Goal: Task Accomplishment & Management: Complete application form

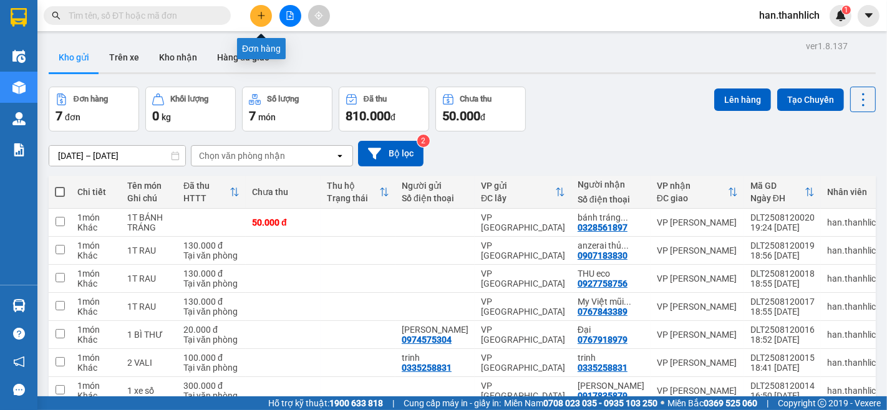
click at [272, 13] on div at bounding box center [290, 16] width 94 height 22
click at [266, 20] on button at bounding box center [261, 16] width 22 height 22
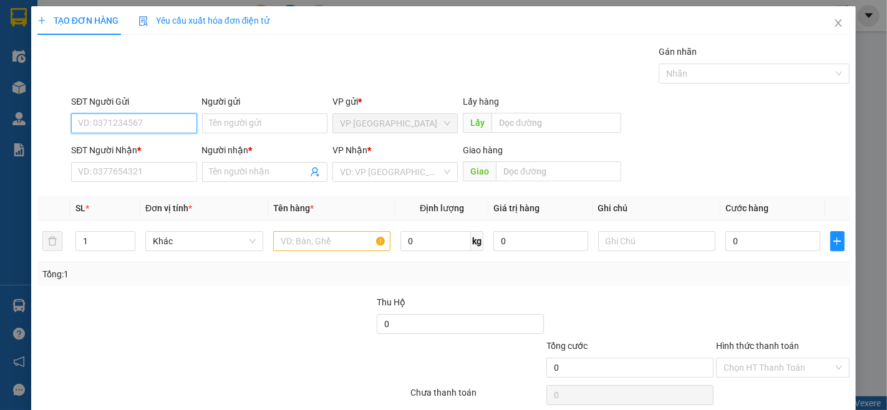
click at [110, 127] on input "SĐT Người Gửi" at bounding box center [133, 123] width 125 height 20
click at [179, 147] on div "0903100116 - anh tiến" at bounding box center [132, 149] width 109 height 14
type input "0903100116"
type input "anh tiến"
type input "0903626326"
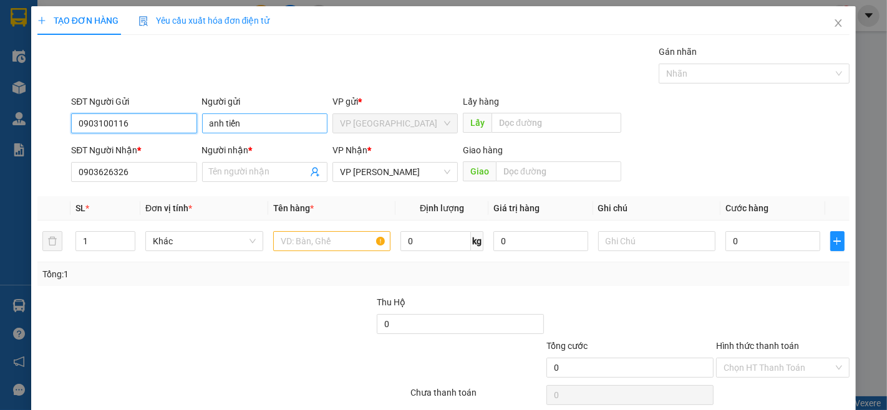
type input "0903100116"
click at [223, 123] on input "anh tiến" at bounding box center [264, 123] width 125 height 20
click at [216, 122] on input "anhtiến" at bounding box center [264, 123] width 125 height 20
drag, startPoint x: 223, startPoint y: 125, endPoint x: 219, endPoint y: 143, distance: 19.0
click at [223, 127] on input "anhtiến" at bounding box center [264, 123] width 125 height 20
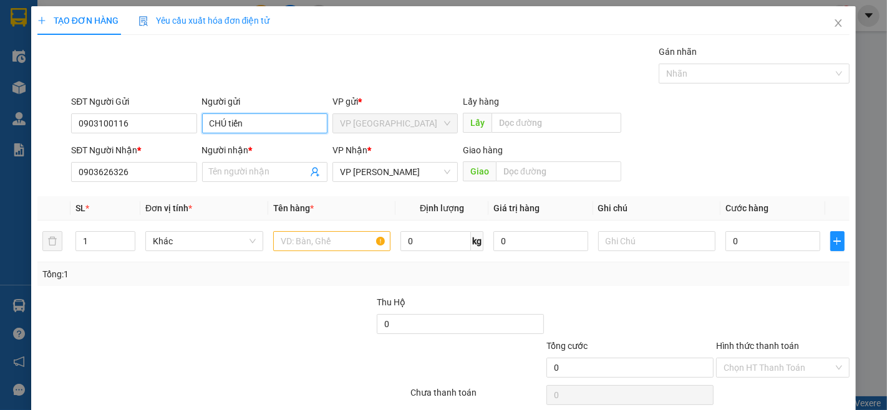
type input "CHÚ tiến"
click at [163, 339] on div at bounding box center [155, 361] width 238 height 44
drag, startPoint x: 137, startPoint y: 175, endPoint x: 53, endPoint y: 180, distance: 84.3
click at [53, 180] on div "SĐT Người Nhận * 0903626326 0903626326 Người nhận * Tên người nhận VP Nhận * VP…" at bounding box center [443, 165] width 814 height 44
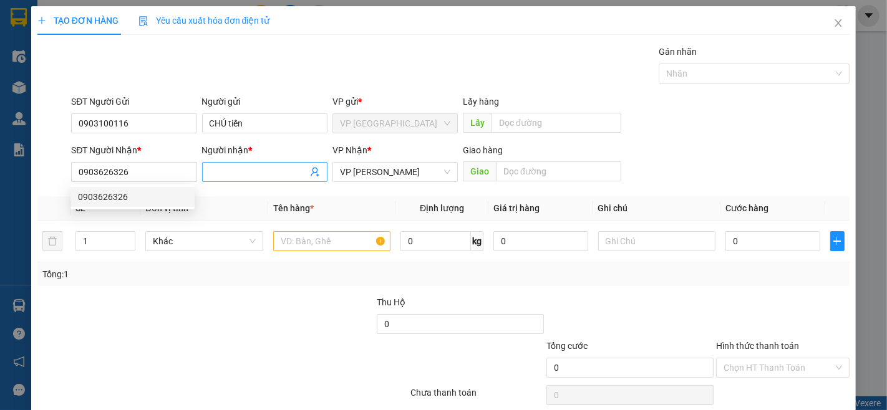
click at [221, 166] on input "Người nhận *" at bounding box center [258, 172] width 98 height 14
type input "CHÚ TRỰC"
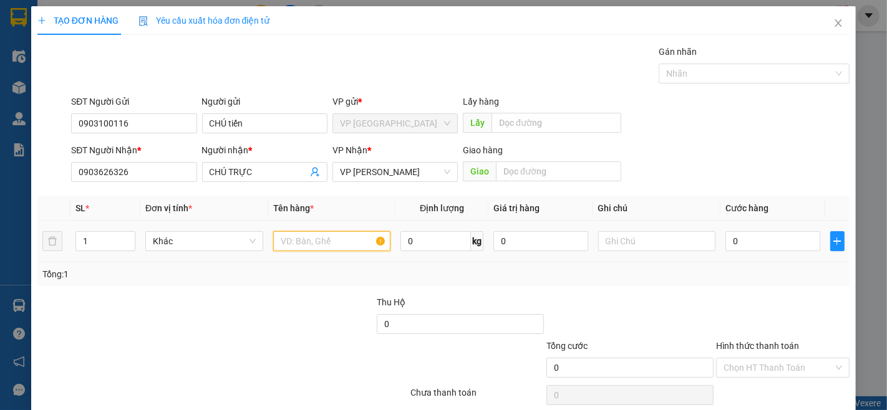
click at [350, 244] on input "text" at bounding box center [332, 241] width 118 height 20
type input "1 BÌ THƯ"
click at [738, 244] on input "0" at bounding box center [772, 241] width 94 height 20
type input "2"
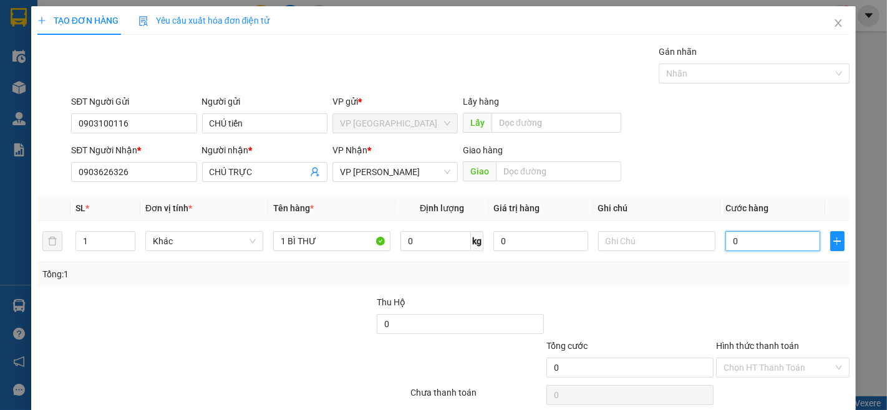
type input "2"
type input "20"
type input "200"
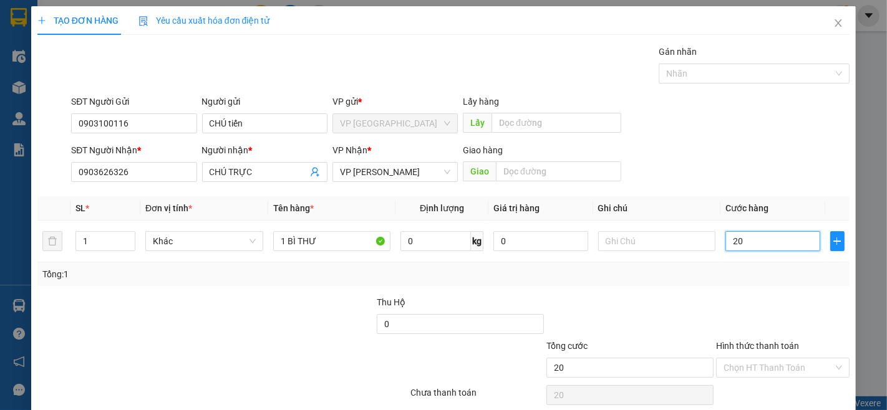
type input "200"
type input "2.000"
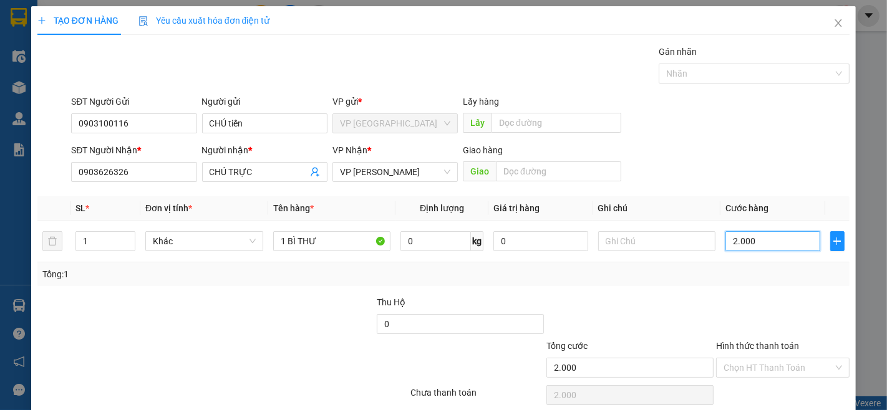
type input "20.000"
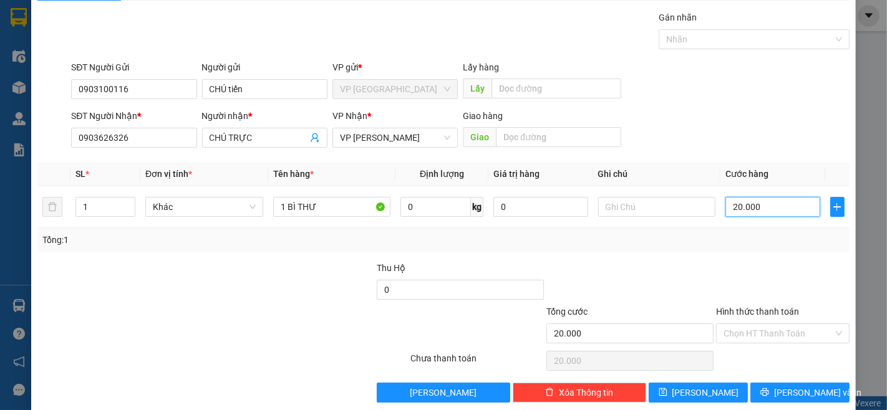
scroll to position [51, 0]
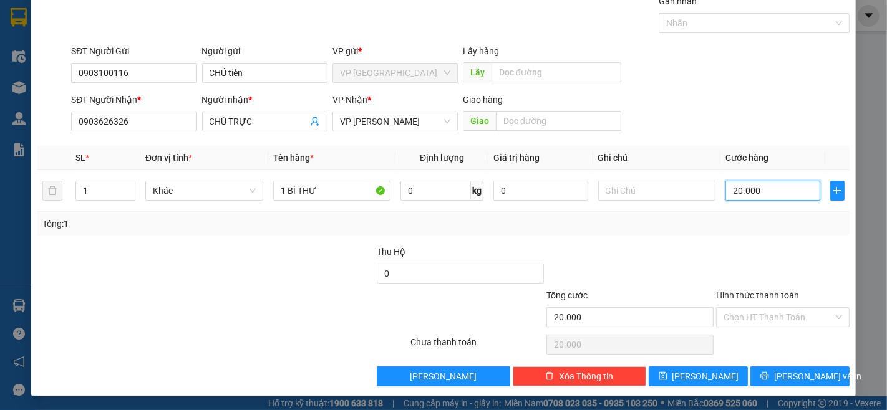
type input "20.000"
click at [737, 329] on div "Hình thức thanh toán Chọn HT Thanh Toán" at bounding box center [782, 311] width 133 height 44
click at [776, 314] on input "Hình thức thanh toán" at bounding box center [778, 317] width 110 height 19
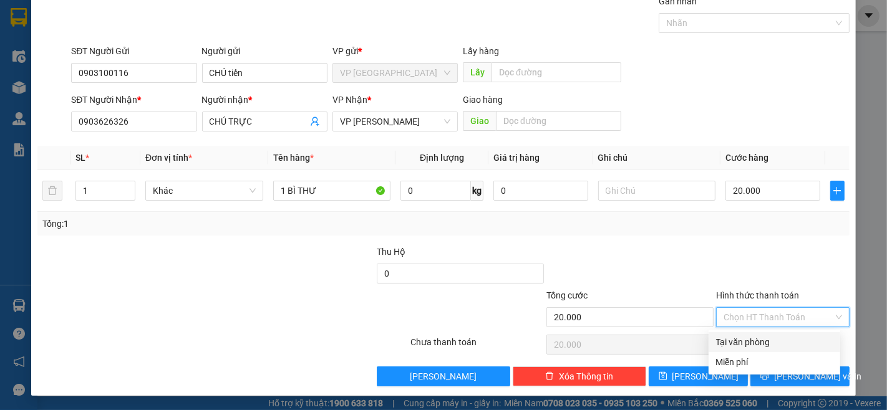
click at [766, 347] on div "Tại văn phòng" at bounding box center [774, 342] width 117 height 14
type input "0"
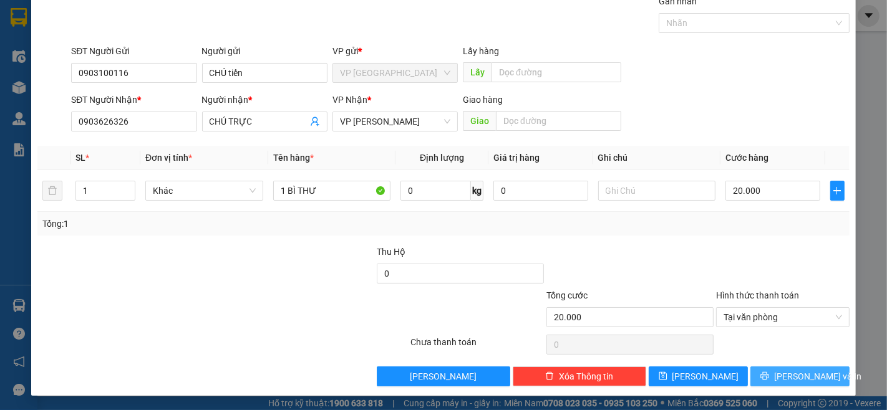
click at [783, 375] on span "[PERSON_NAME] và In" at bounding box center [817, 377] width 87 height 14
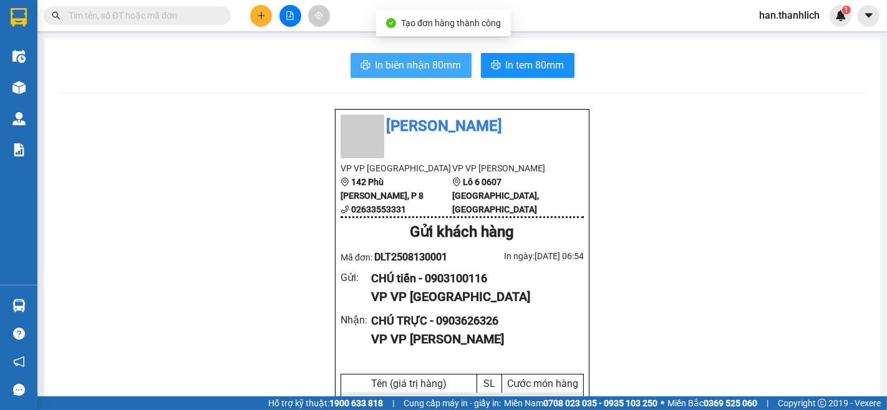
click at [434, 71] on span "In biên nhận 80mm" at bounding box center [418, 65] width 86 height 16
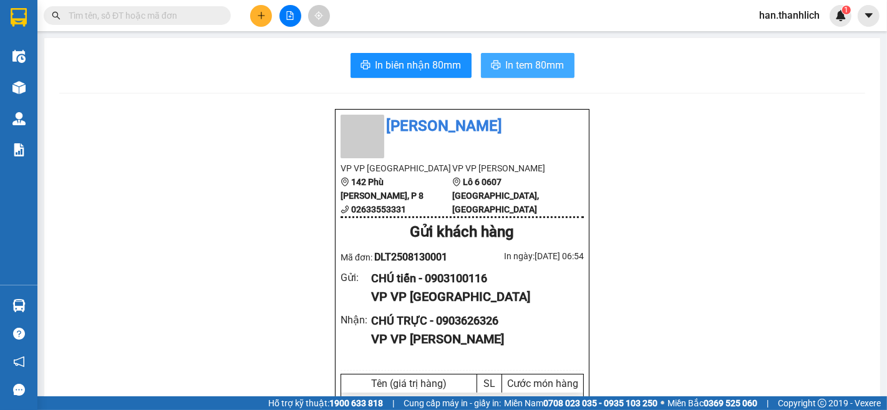
click at [506, 70] on span "In tem 80mm" at bounding box center [535, 65] width 59 height 16
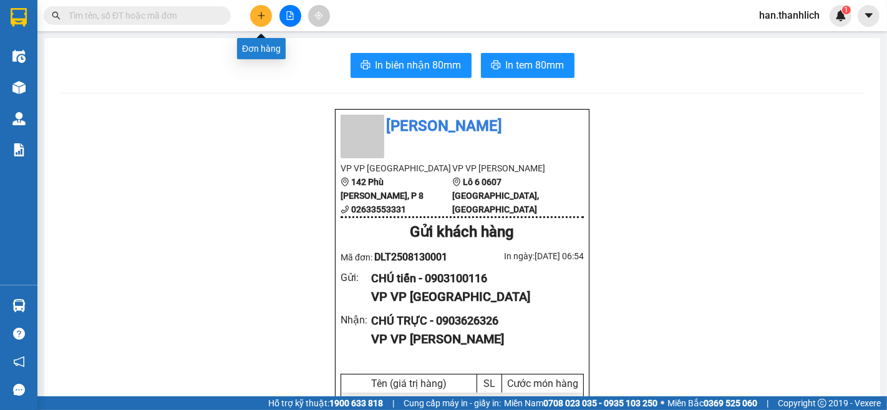
click at [257, 13] on icon "plus" at bounding box center [261, 15] width 9 height 9
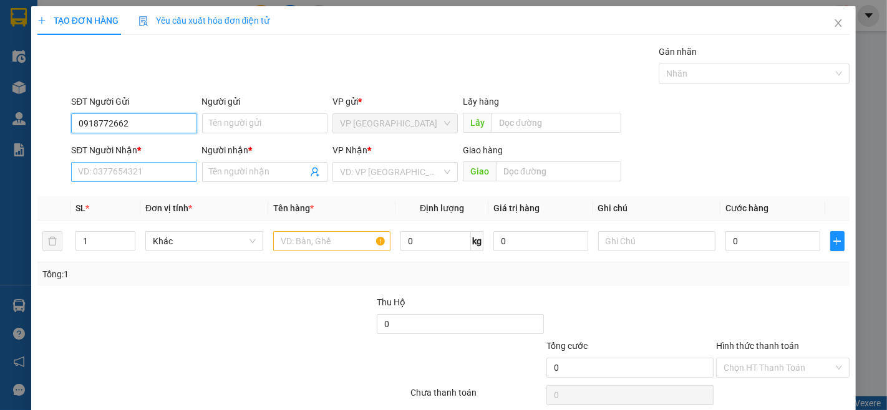
type input "0918772662"
click at [103, 171] on input "SĐT Người Nhận *" at bounding box center [133, 172] width 125 height 20
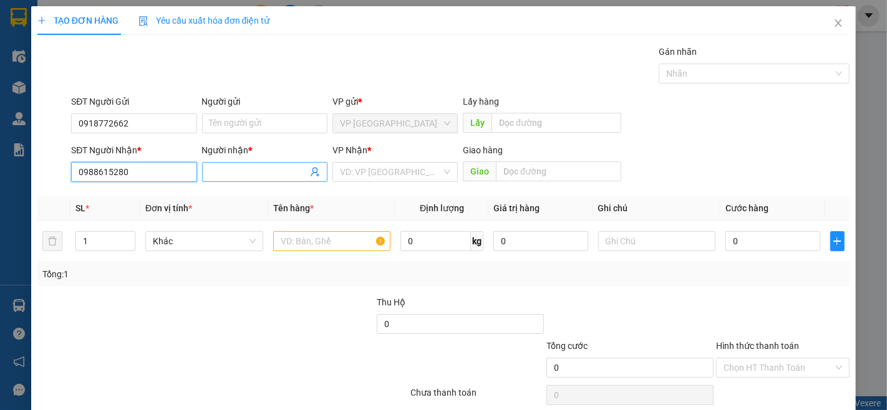
type input "0988615280"
click at [229, 168] on input "Người nhận *" at bounding box center [258, 172] width 98 height 14
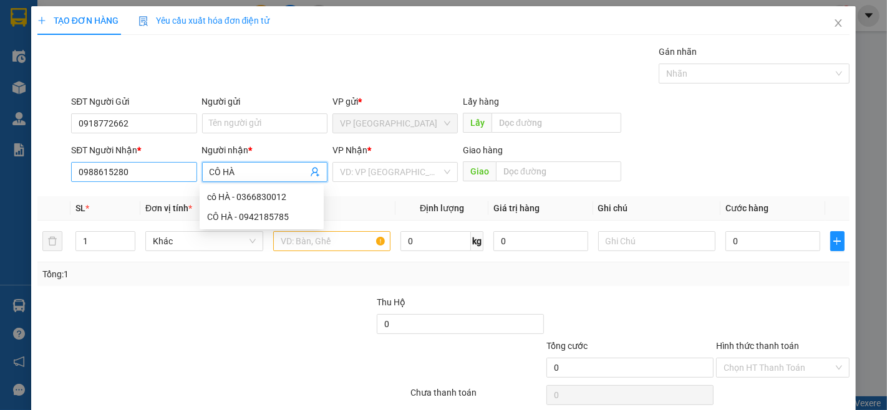
type input "CÔ HÀ"
click at [157, 165] on input "0988615280" at bounding box center [133, 172] width 125 height 20
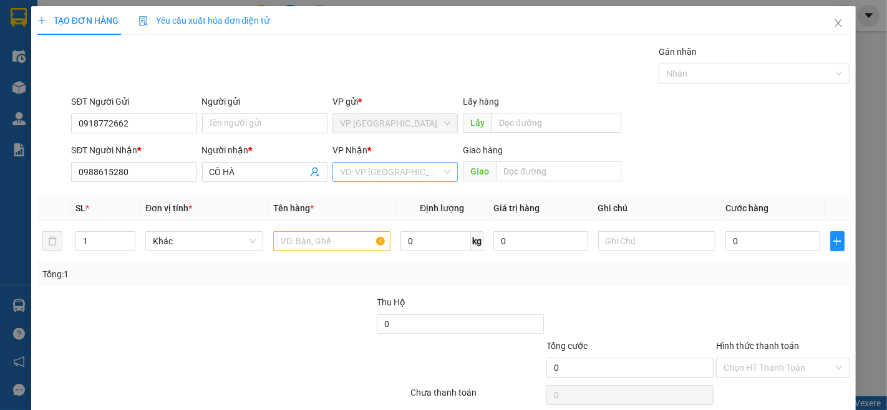
click at [406, 180] on input "search" at bounding box center [391, 172] width 102 height 19
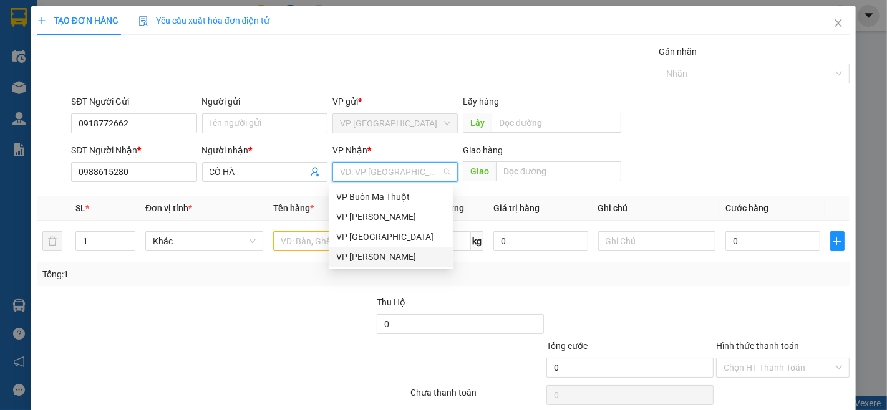
drag, startPoint x: 400, startPoint y: 258, endPoint x: 385, endPoint y: 260, distance: 15.7
click at [400, 258] on div "VP [PERSON_NAME]" at bounding box center [390, 257] width 109 height 14
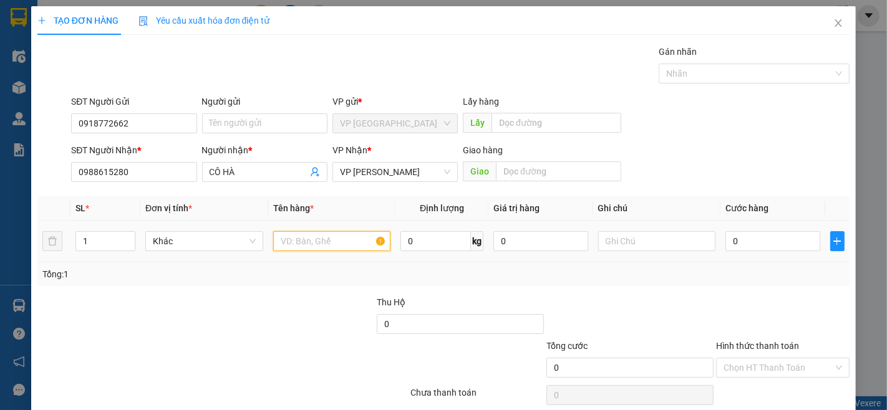
click at [337, 244] on input "text" at bounding box center [332, 241] width 118 height 20
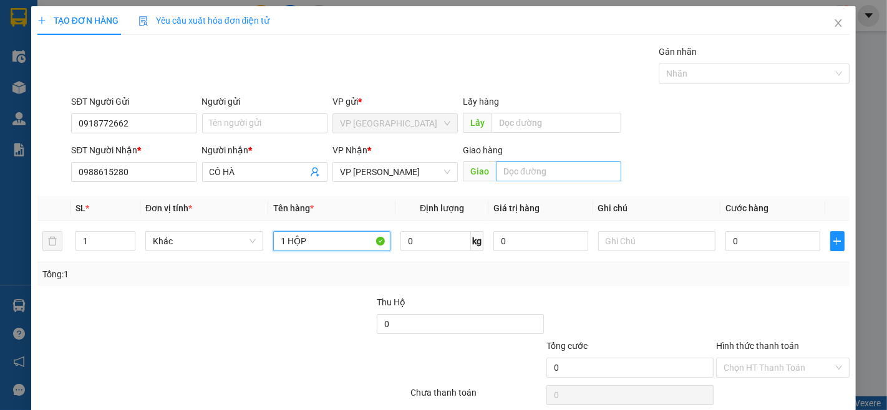
type input "1 HỘP"
click at [526, 167] on input "text" at bounding box center [558, 171] width 125 height 20
type input "[PERSON_NAME]"
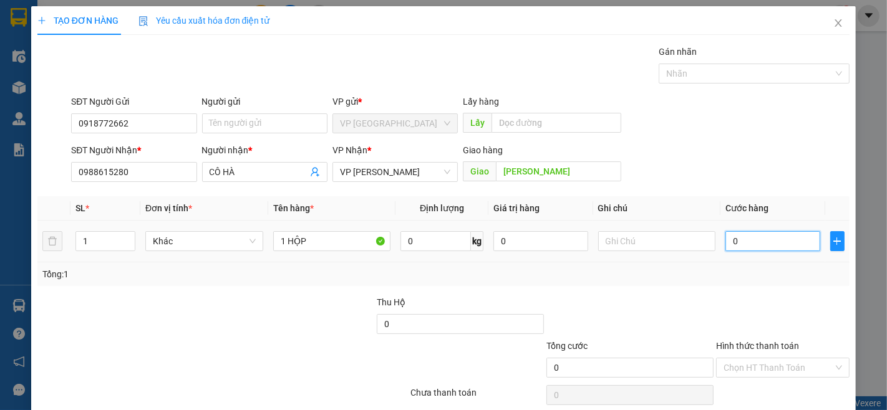
click at [778, 241] on input "0" at bounding box center [772, 241] width 94 height 20
type input "3"
type input "30"
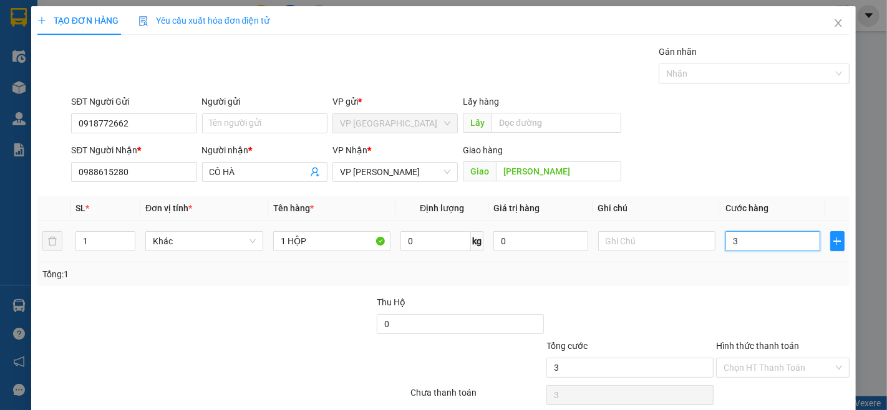
type input "30"
type input "300"
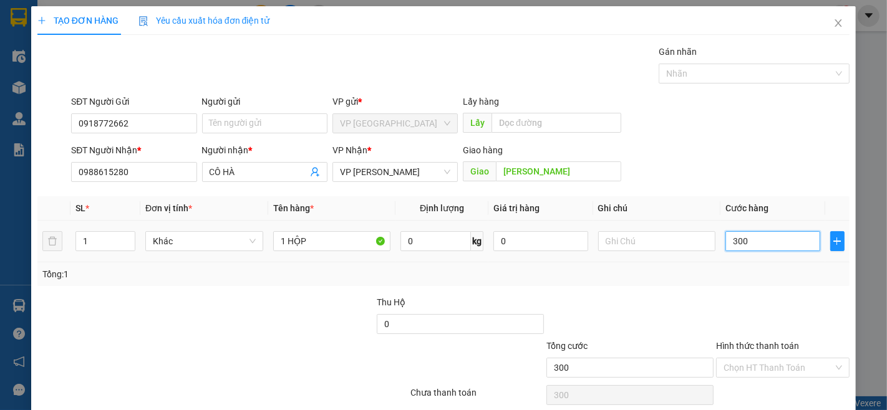
type input "3.000"
type input "30.000"
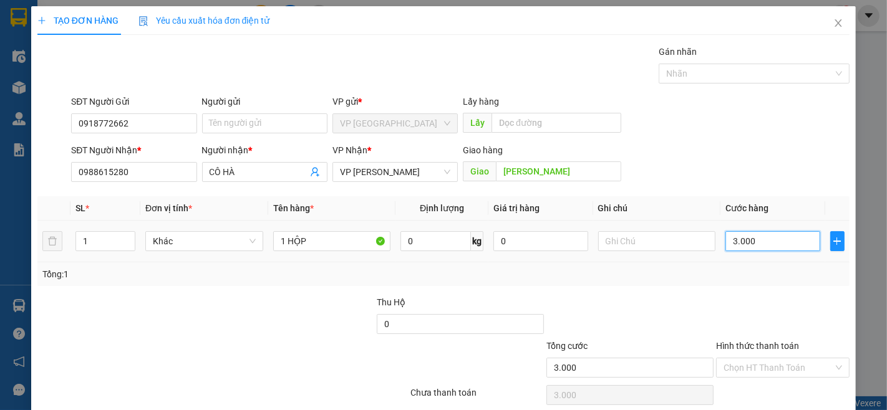
type input "30.000"
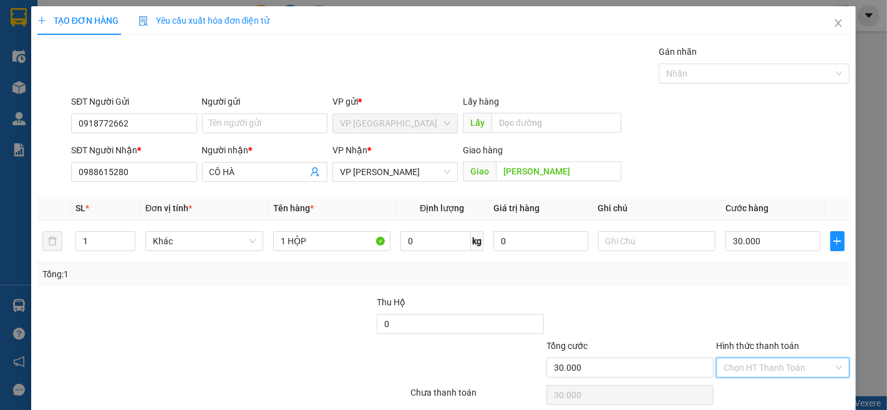
click at [771, 358] on input "Hình thức thanh toán" at bounding box center [778, 367] width 110 height 19
click at [774, 386] on div "Tại văn phòng" at bounding box center [774, 393] width 117 height 14
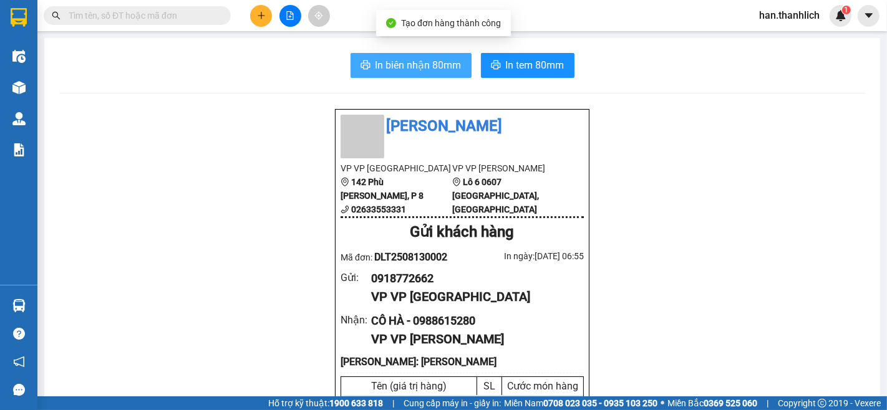
click at [415, 56] on button "In biên nhận 80mm" at bounding box center [410, 65] width 121 height 25
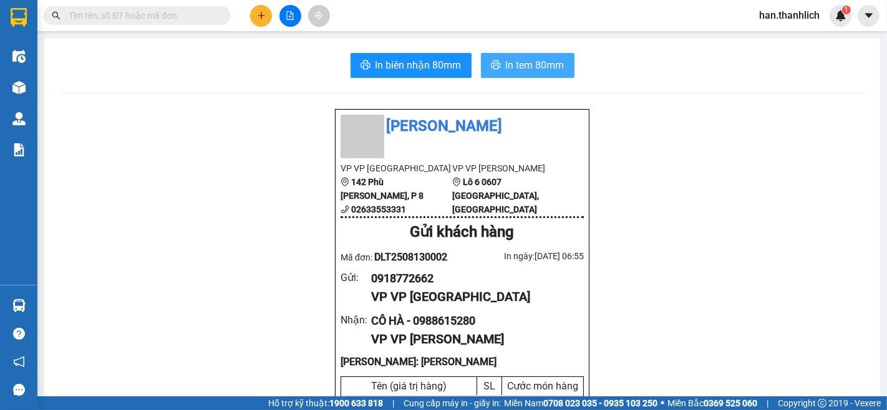
click at [528, 64] on span "In tem 80mm" at bounding box center [535, 65] width 59 height 16
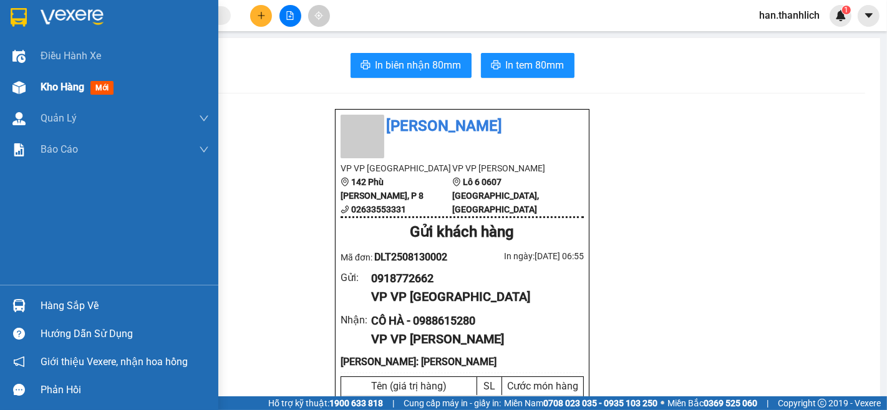
click at [47, 86] on span "Kho hàng" at bounding box center [63, 87] width 44 height 12
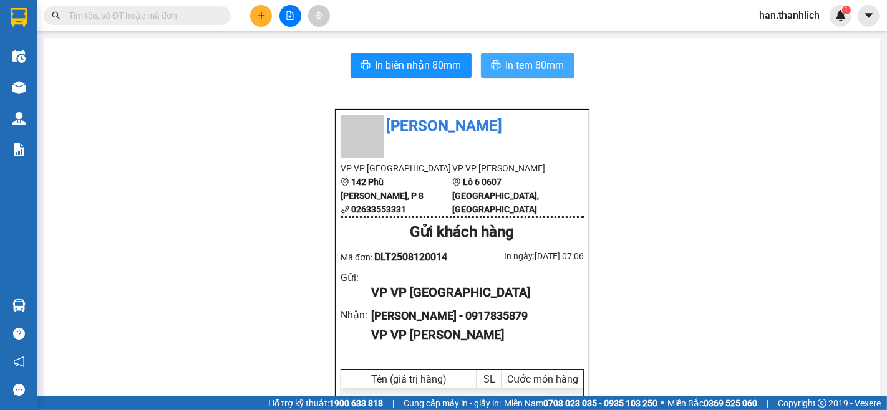
click at [532, 59] on span "In tem 80mm" at bounding box center [535, 65] width 59 height 16
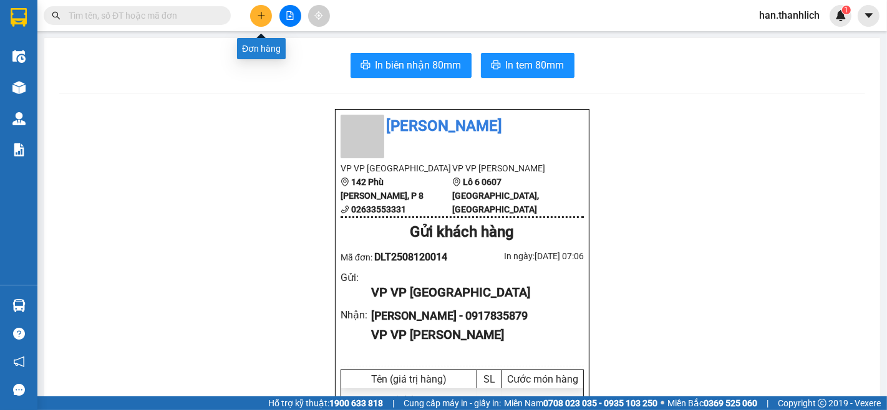
click at [263, 17] on icon "plus" at bounding box center [261, 15] width 9 height 9
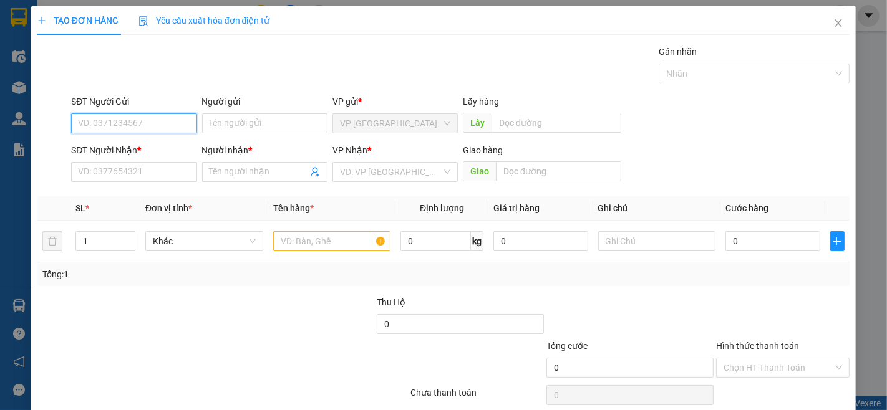
click at [107, 125] on input "SĐT Người Gửi" at bounding box center [133, 123] width 125 height 20
type input "0564590043"
click at [159, 147] on div "0564590043 - THUẬN" at bounding box center [132, 149] width 109 height 14
type input "THUẬN"
type input "0366732602"
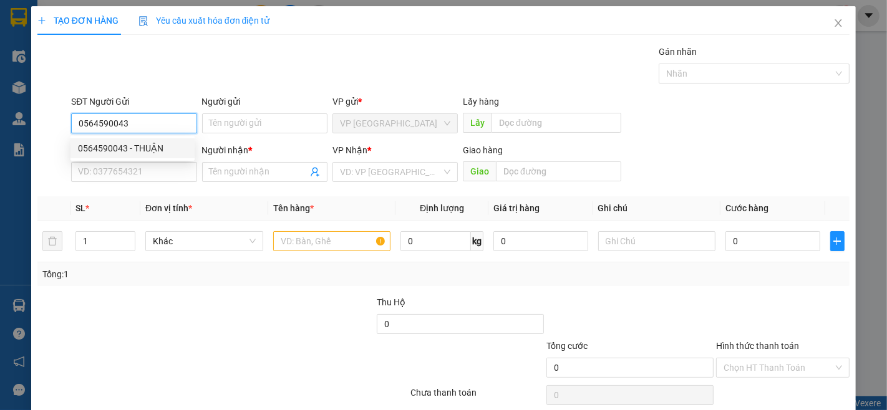
type input "thanh"
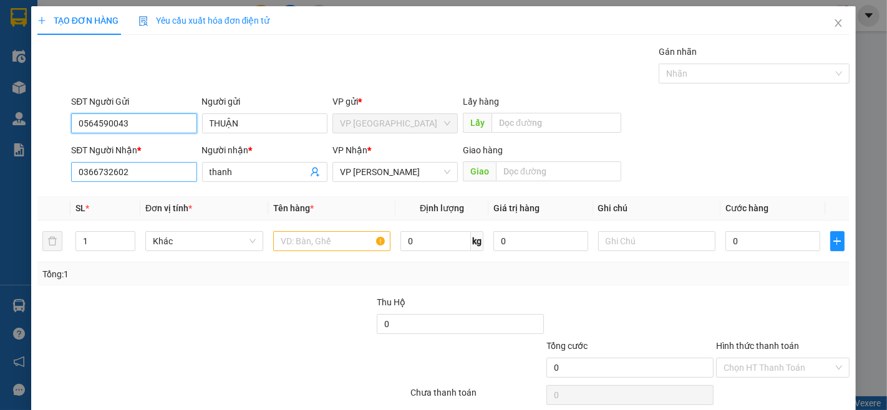
type input "0564590043"
click at [173, 172] on input "0366732602" at bounding box center [133, 172] width 125 height 20
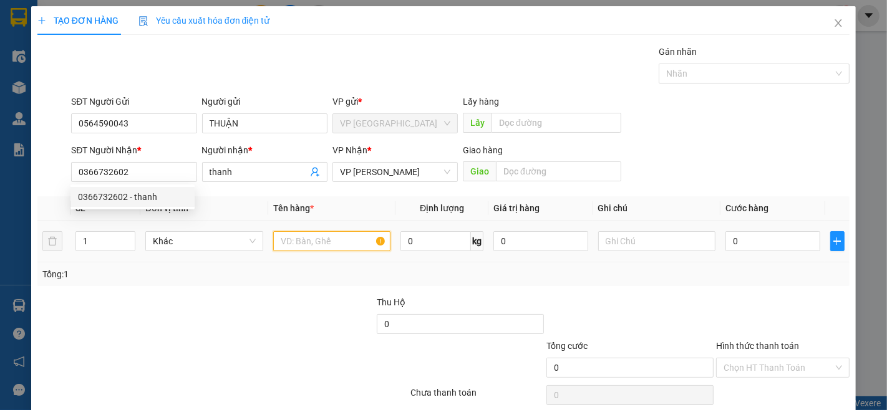
click at [308, 245] on input "text" at bounding box center [332, 241] width 118 height 20
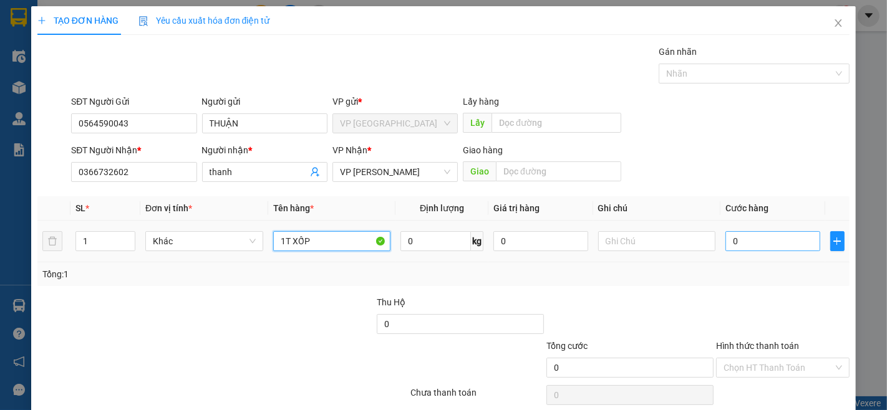
type input "1T XỐP"
click at [781, 231] on input "0" at bounding box center [772, 241] width 94 height 20
type input "3"
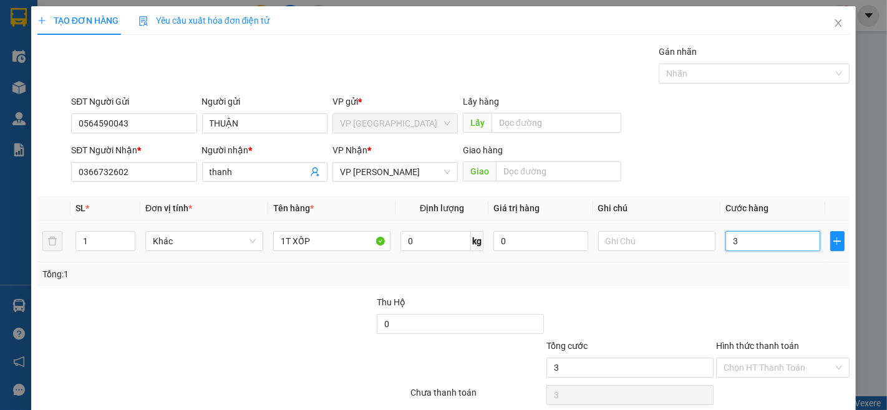
type input "30"
type input "300"
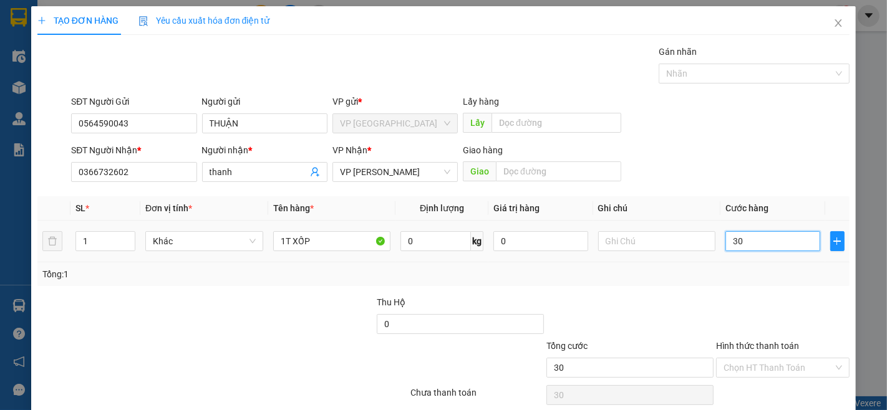
type input "300"
type input "3.000"
type input "30.000"
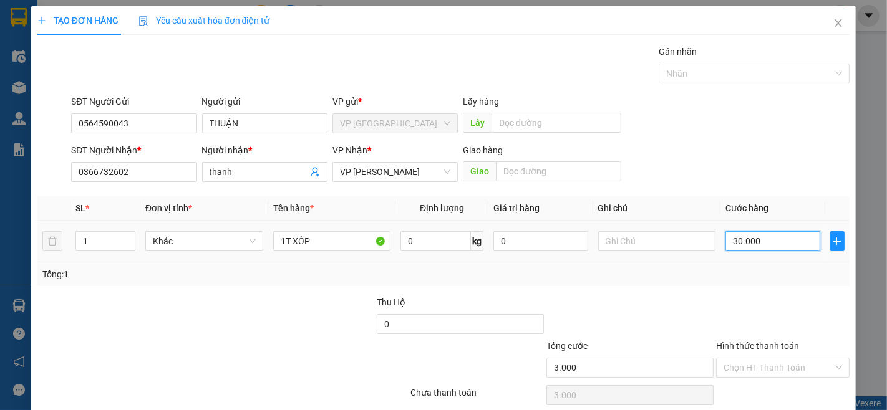
type input "30.000"
click at [632, 296] on div at bounding box center [630, 318] width 170 height 44
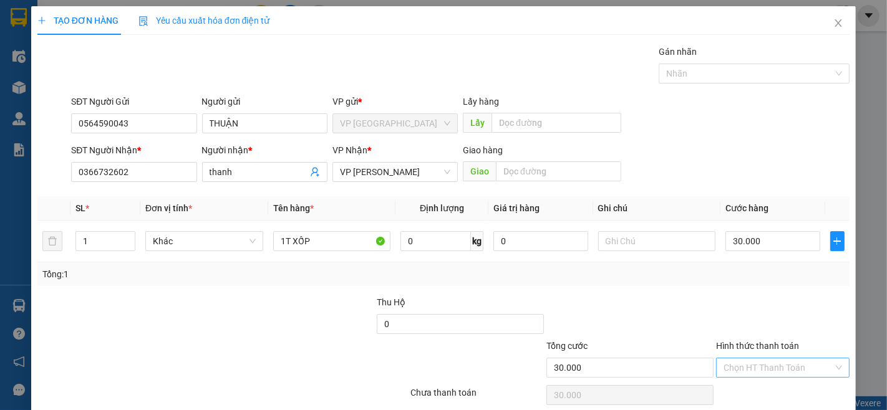
click at [783, 358] on input "Hình thức thanh toán" at bounding box center [778, 367] width 110 height 19
click at [761, 386] on div "Tại văn phòng" at bounding box center [774, 393] width 117 height 14
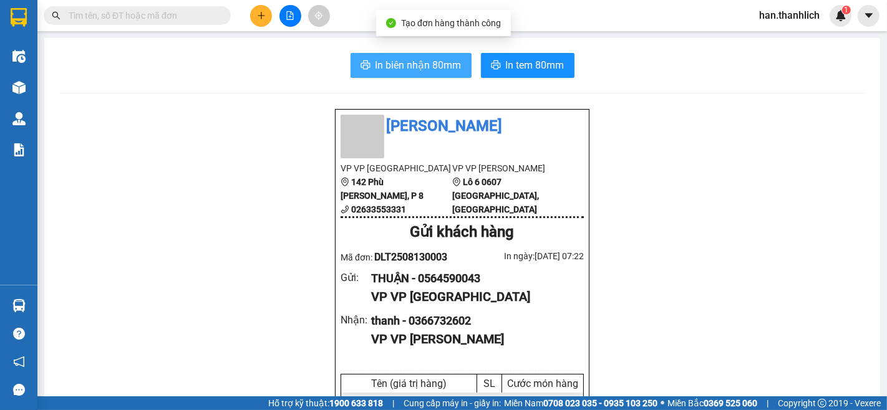
click at [383, 57] on button "In biên nhận 80mm" at bounding box center [410, 65] width 121 height 25
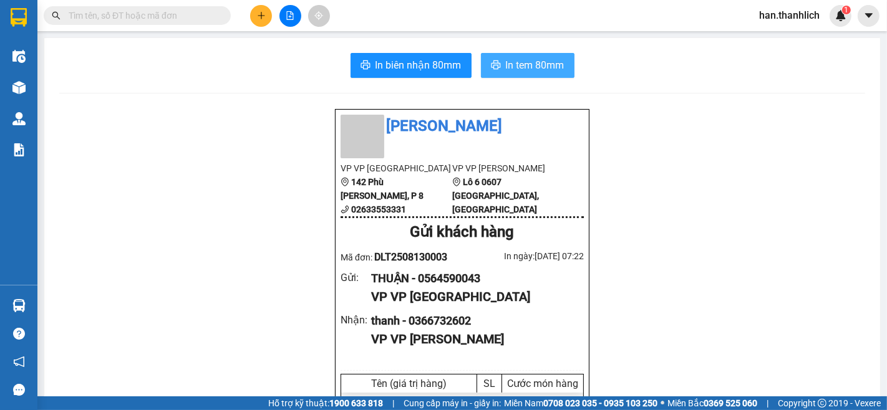
click at [546, 60] on span "In tem 80mm" at bounding box center [535, 65] width 59 height 16
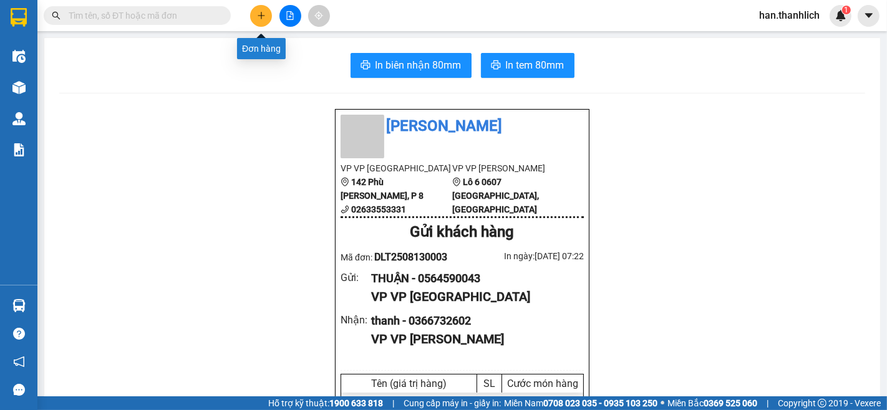
click at [260, 13] on icon "plus" at bounding box center [261, 15] width 9 height 9
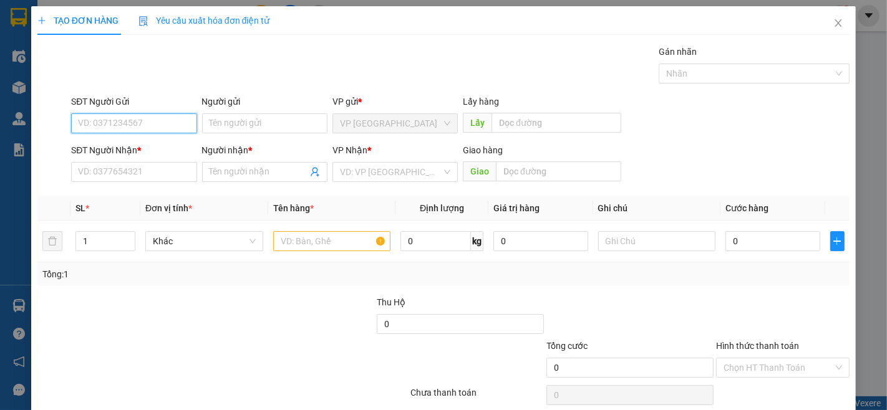
click at [152, 125] on input "SĐT Người Gửi" at bounding box center [133, 123] width 125 height 20
type input "0923124840"
click at [143, 150] on div "0923124840 - THẠCH" at bounding box center [132, 149] width 109 height 14
type input "THẠCH"
type input "0923124840"
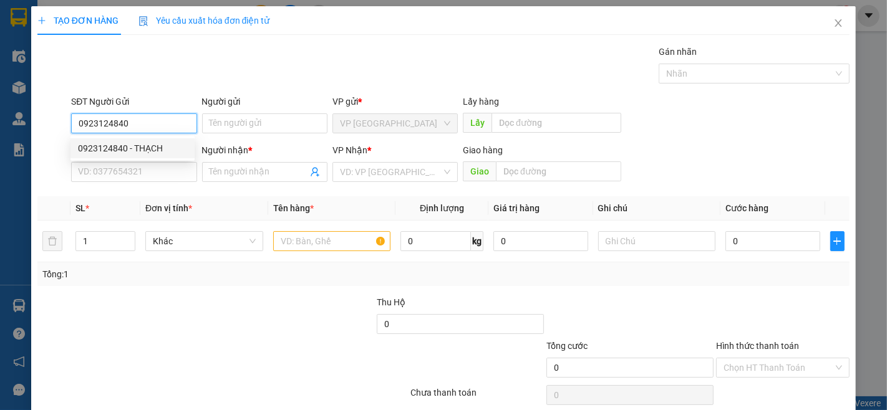
type input "THẠCH"
type input "0923124840"
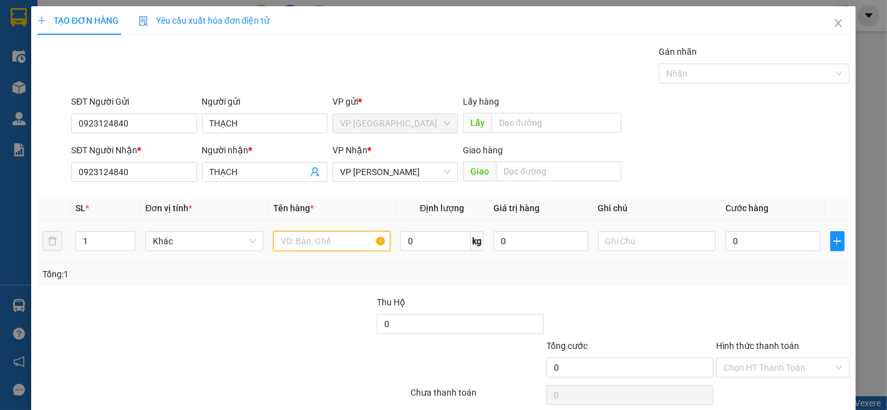
click at [320, 236] on input "text" at bounding box center [332, 241] width 118 height 20
type input "1 VALI + 1 TÚI"
click at [787, 246] on input "0" at bounding box center [772, 241] width 94 height 20
type input "7"
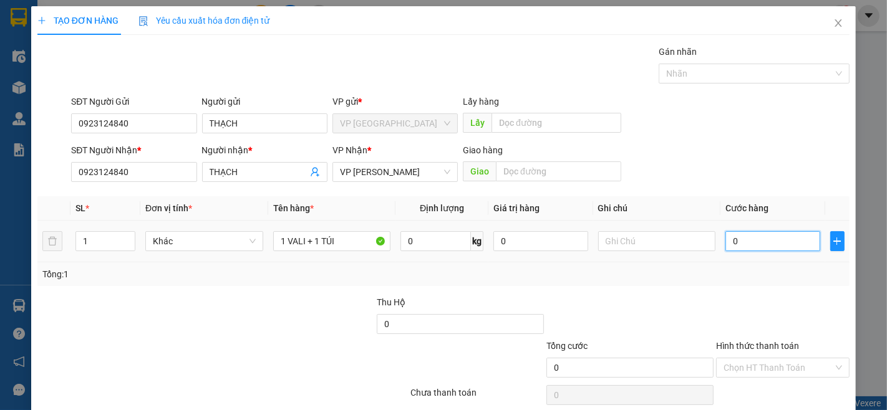
type input "7"
type input "70"
type input "700"
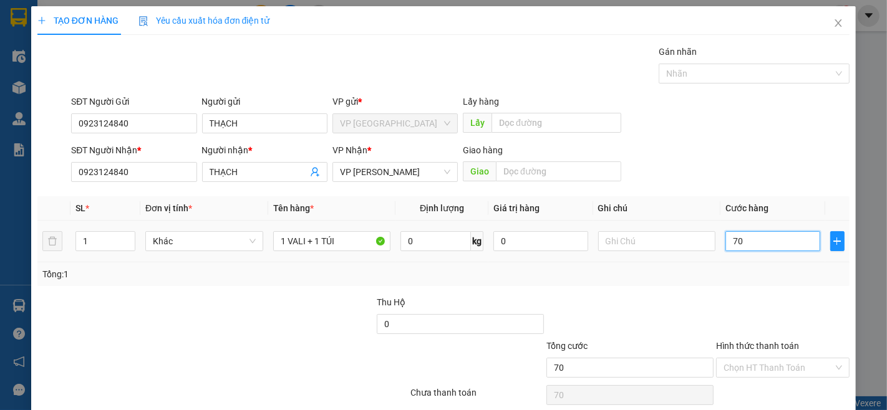
type input "700"
type input "7.000"
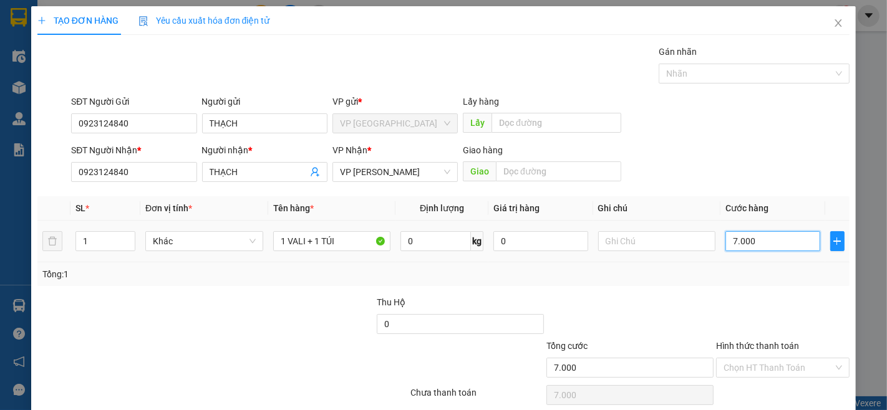
type input "70.000"
drag, startPoint x: 707, startPoint y: 325, endPoint x: 738, endPoint y: 302, distance: 39.2
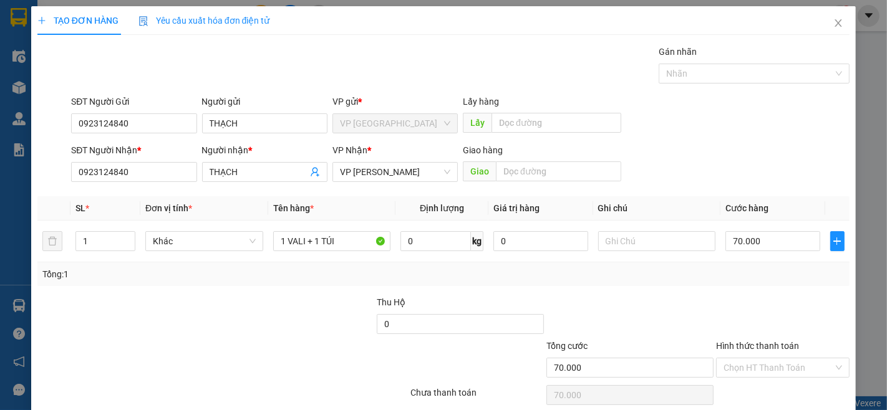
click at [714, 326] on div at bounding box center [782, 318] width 136 height 44
click at [734, 238] on input "70.000" at bounding box center [772, 241] width 94 height 20
click at [741, 271] on div "Tổng: 1" at bounding box center [443, 274] width 802 height 14
click at [772, 365] on input "Hình thức thanh toán" at bounding box center [778, 367] width 110 height 19
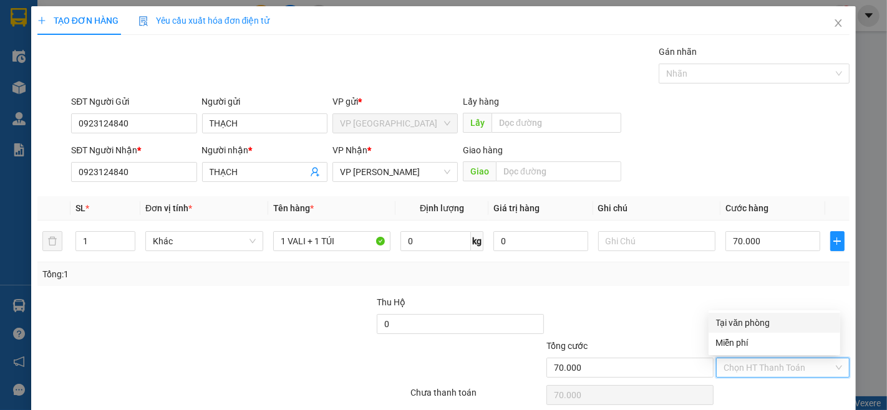
click at [751, 316] on div "Tại văn phòng" at bounding box center [774, 323] width 117 height 14
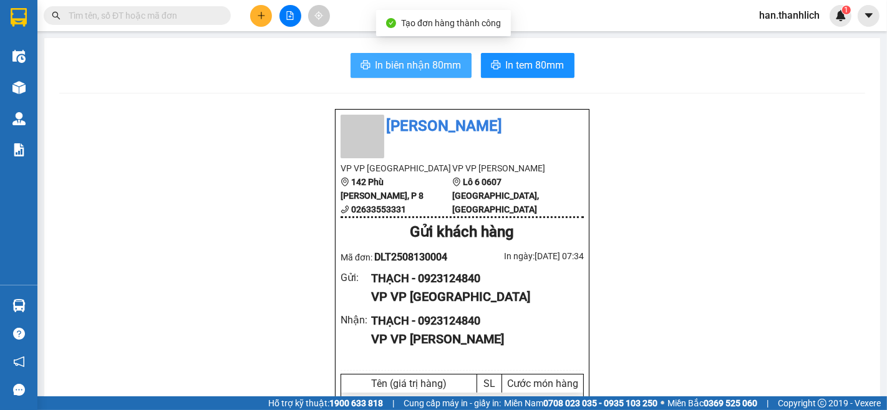
click at [430, 63] on span "In biên nhận 80mm" at bounding box center [418, 65] width 86 height 16
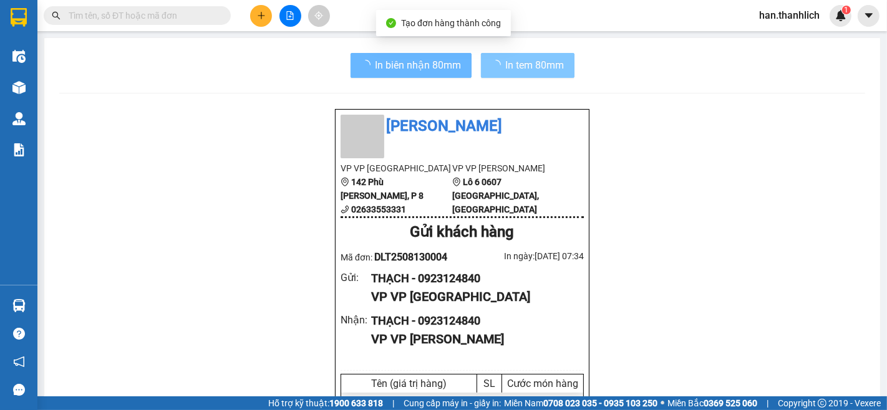
click at [569, 60] on button "In tem 80mm" at bounding box center [528, 65] width 94 height 25
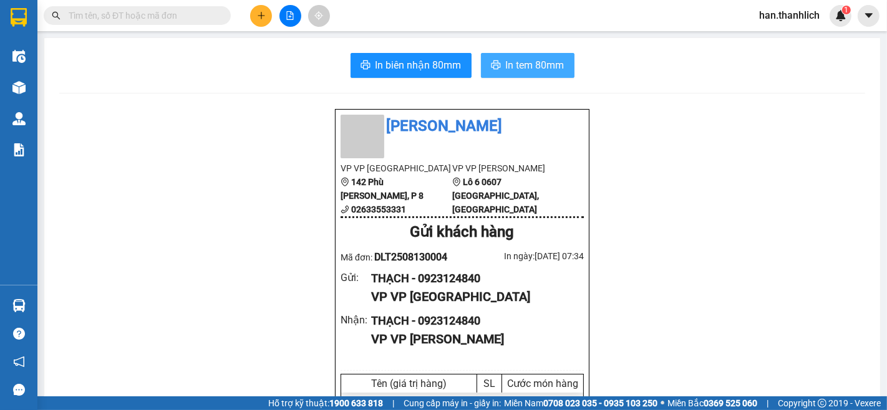
click at [543, 53] on button "In tem 80mm" at bounding box center [528, 65] width 94 height 25
click at [539, 57] on span "In tem 80mm" at bounding box center [535, 65] width 59 height 16
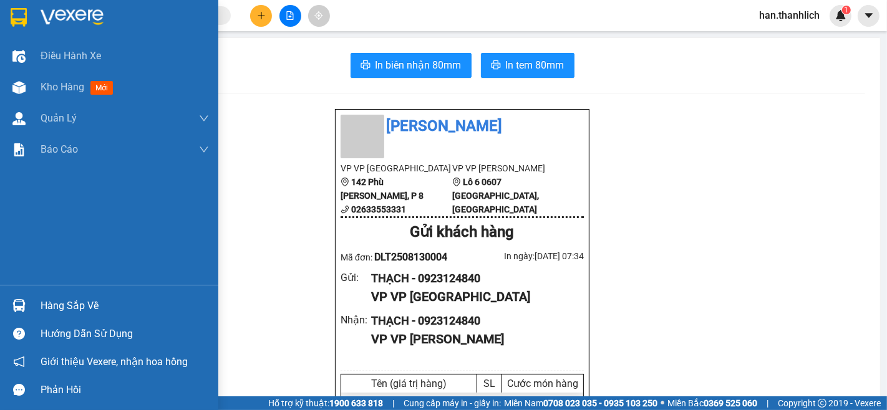
click at [36, 299] on div "Hàng sắp về" at bounding box center [109, 306] width 218 height 28
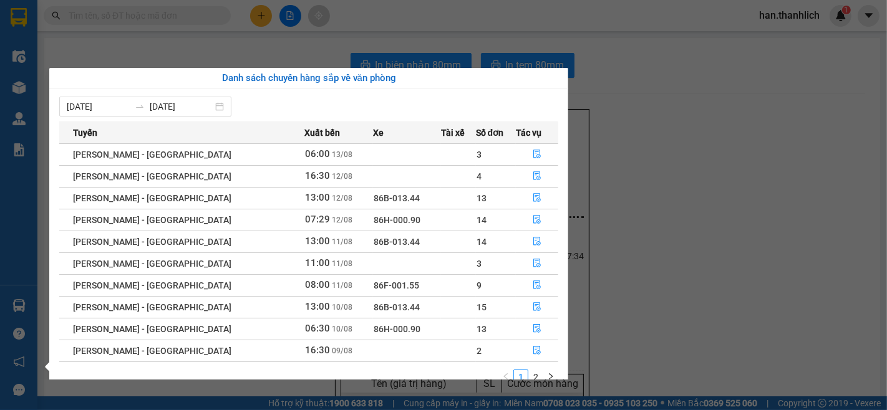
drag, startPoint x: 730, startPoint y: 170, endPoint x: 736, endPoint y: 173, distance: 7.3
click at [736, 173] on section "Kết quả tìm kiếm ( 0 ) Bộ lọc No Data han.thanhlich 1 Điều hành xe Kho hàng mới…" at bounding box center [443, 205] width 887 height 410
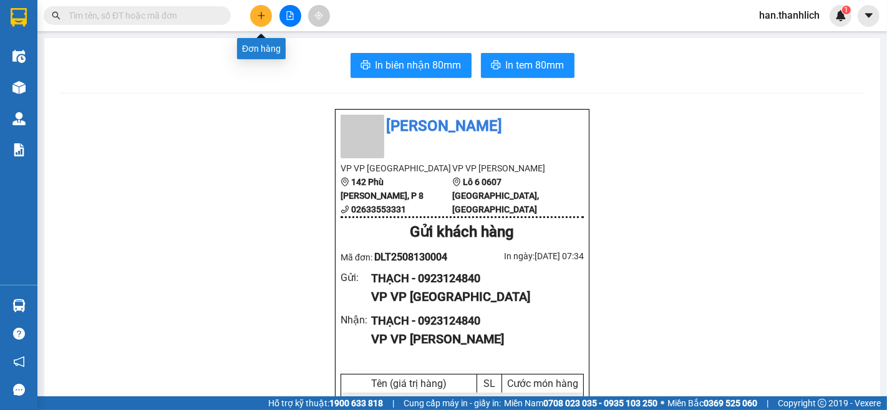
click at [270, 16] on button at bounding box center [261, 16] width 22 height 22
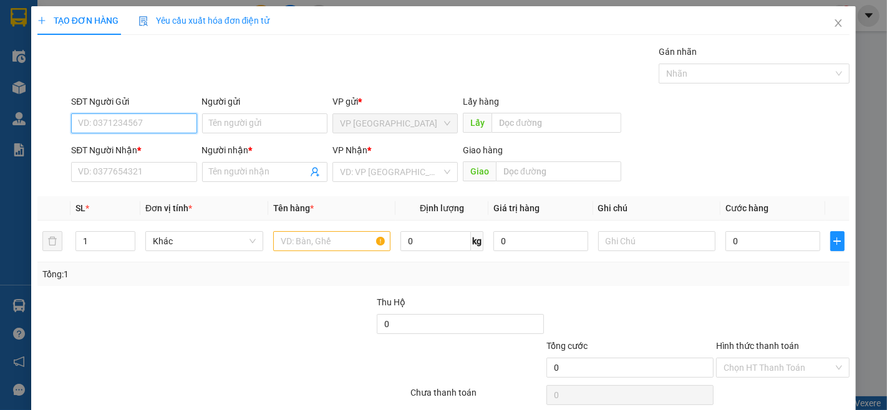
click at [136, 123] on input "SĐT Người Gửi" at bounding box center [133, 123] width 125 height 20
type input "0368131895"
click at [147, 147] on div "0368131895 - an" at bounding box center [132, 149] width 109 height 14
type input "an"
type input "0368381000"
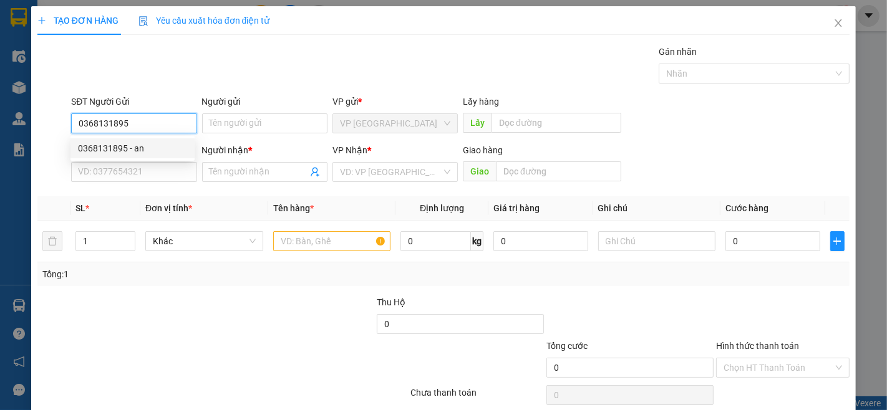
type input "cô dương"
type input "0368131895"
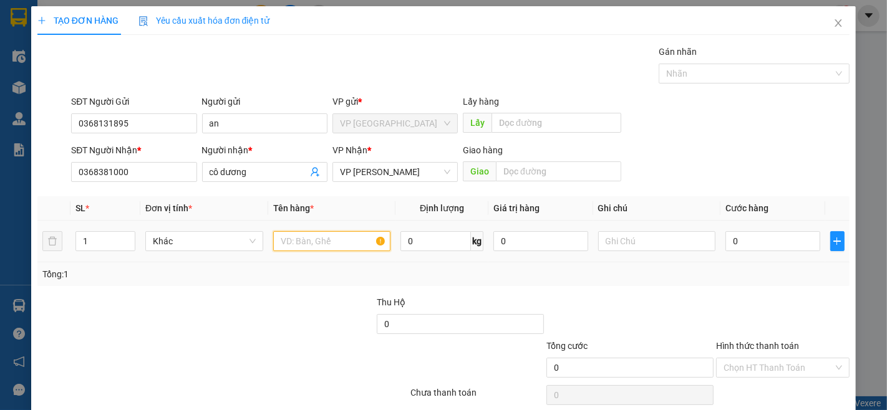
click at [310, 242] on input "text" at bounding box center [332, 241] width 118 height 20
drag, startPoint x: 128, startPoint y: 176, endPoint x: 0, endPoint y: 148, distance: 131.0
click at [0, 172] on div "TẠO ĐƠN HÀNG Yêu cầu xuất hóa đơn điện tử Transit Pickup Surcharge Ids Transit …" at bounding box center [443, 205] width 887 height 410
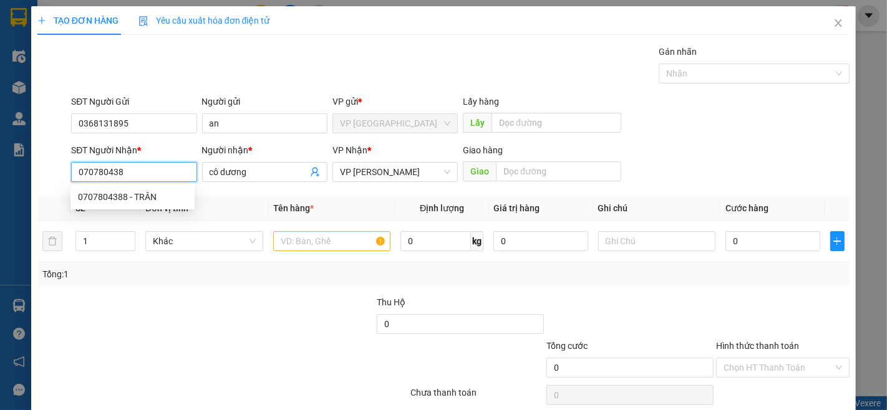
type input "0707804388"
click at [138, 203] on div "0707804388 - TRÂN" at bounding box center [132, 197] width 109 height 14
type input "TRÂN"
type input "0707804388"
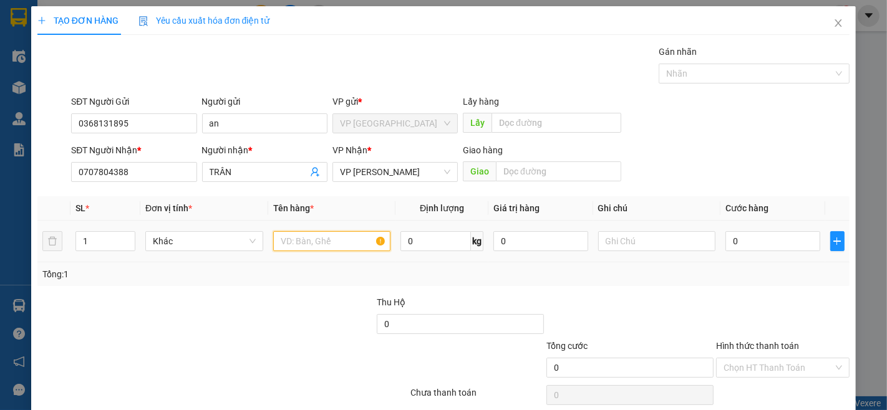
click at [351, 242] on input "text" at bounding box center [332, 241] width 118 height 20
type input "1T XỐP"
click at [777, 243] on input "0" at bounding box center [772, 241] width 94 height 20
type input "3"
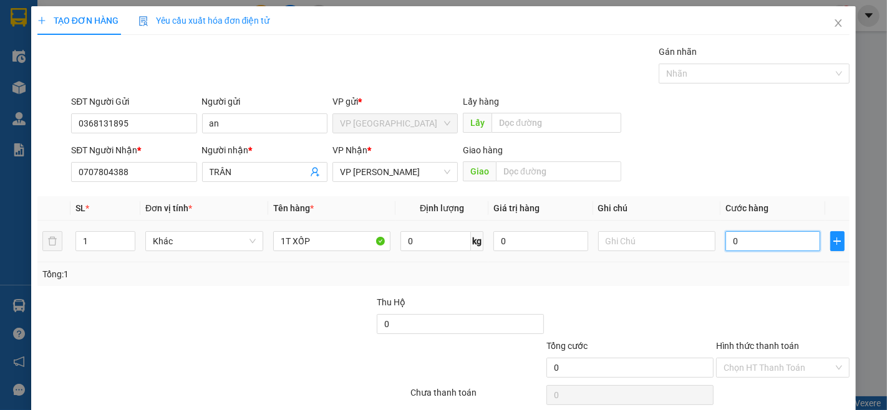
type input "3"
type input "30"
type input "300"
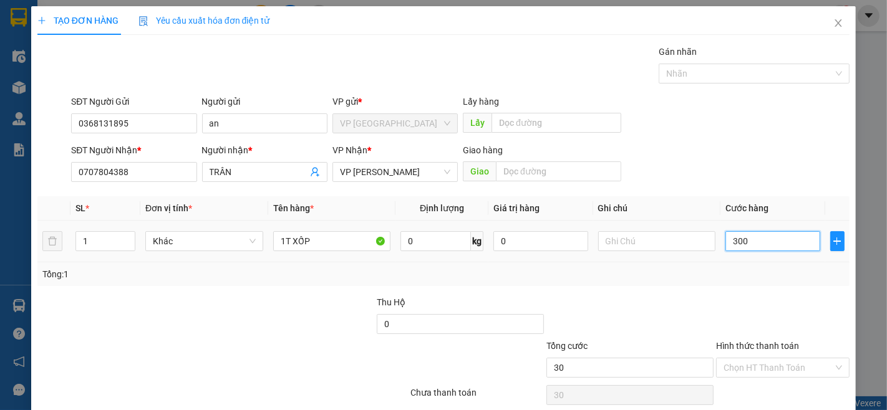
type input "300"
type input "3.000"
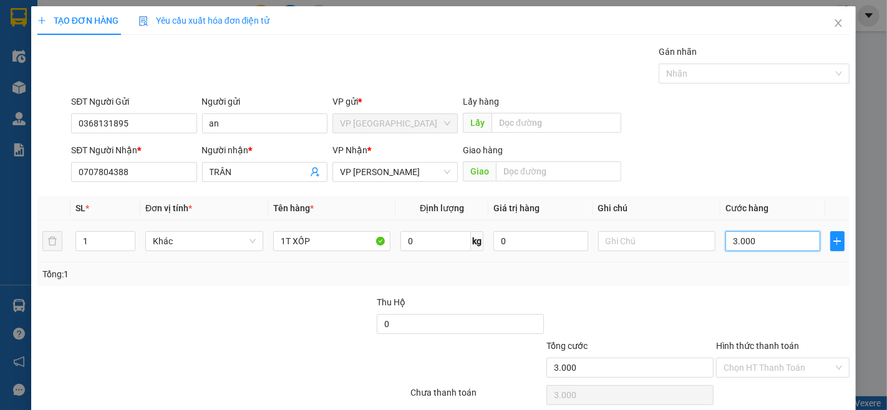
type input "30.000"
click at [777, 304] on div at bounding box center [782, 318] width 136 height 44
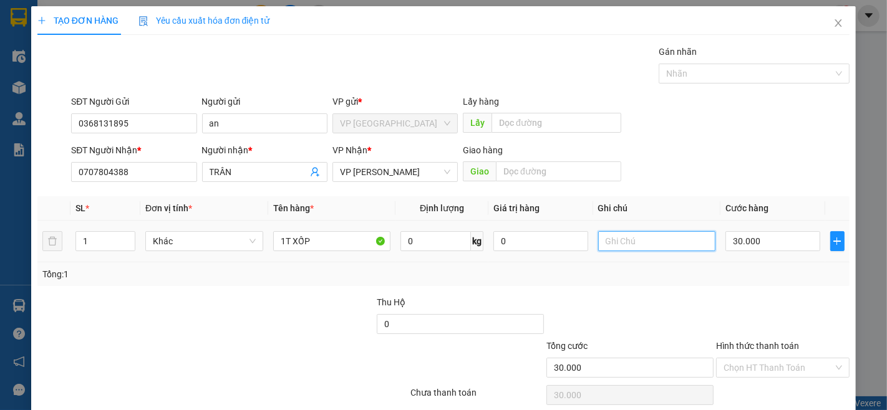
click at [665, 231] on input "text" at bounding box center [657, 241] width 118 height 20
type input "HỎI TOÀN"
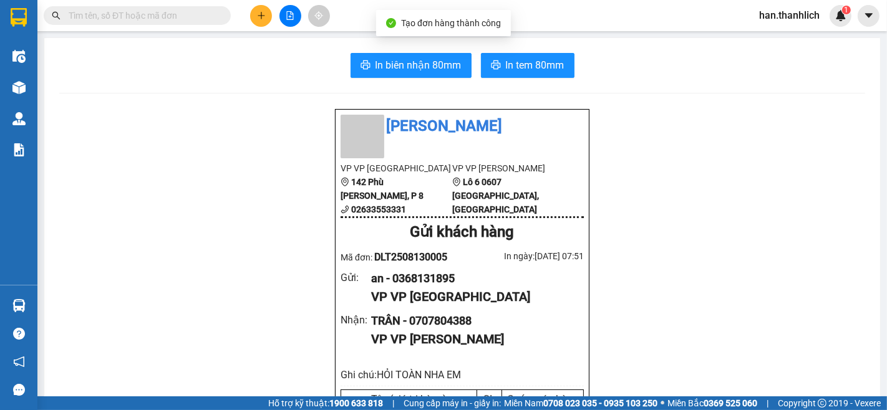
click at [513, 263] on div "In ngày: [DATE] 07:51" at bounding box center [523, 256] width 122 height 14
click at [546, 64] on span "In tem 80mm" at bounding box center [535, 65] width 59 height 16
click at [368, 138] on span at bounding box center [362, 137] width 44 height 44
click at [272, 12] on div at bounding box center [290, 16] width 94 height 22
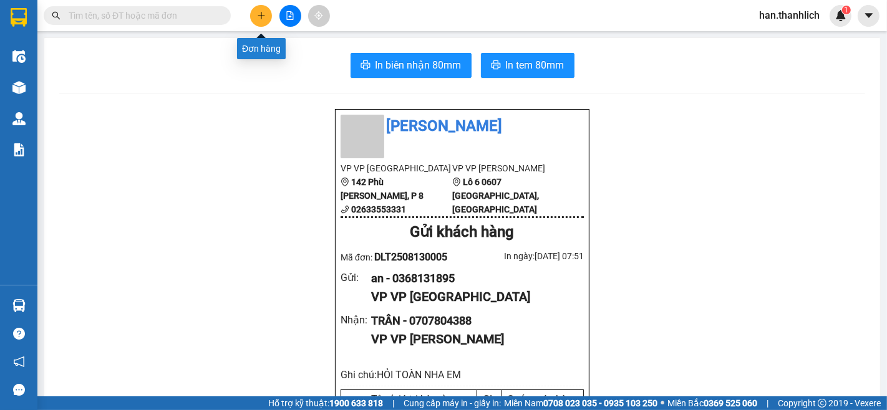
click at [257, 22] on button at bounding box center [261, 16] width 22 height 22
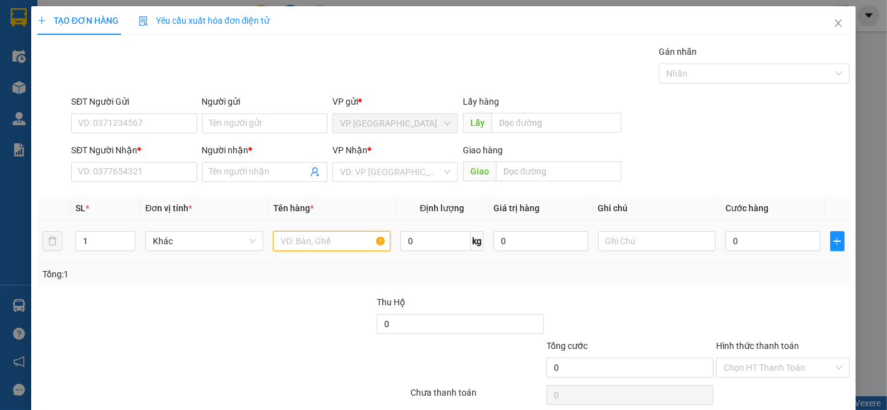
click at [291, 239] on input "text" at bounding box center [332, 241] width 118 height 20
type input "4T+1 BỌC ĐỒ XE"
click at [779, 240] on input "0" at bounding box center [772, 241] width 94 height 20
type input "3"
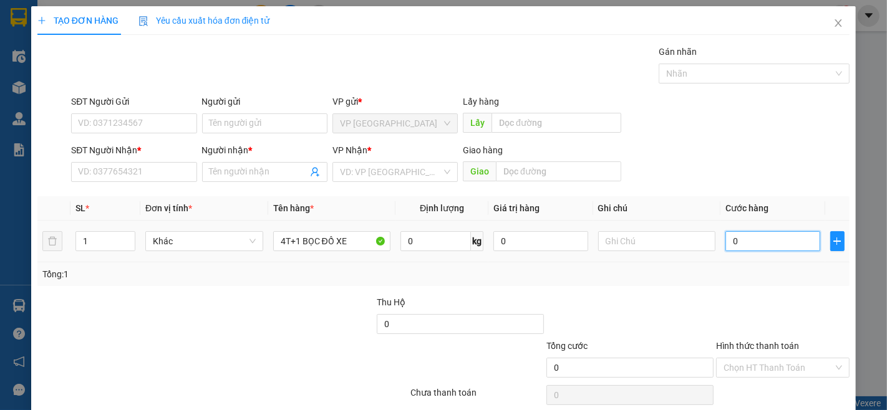
type input "3"
type input "30"
type input "300"
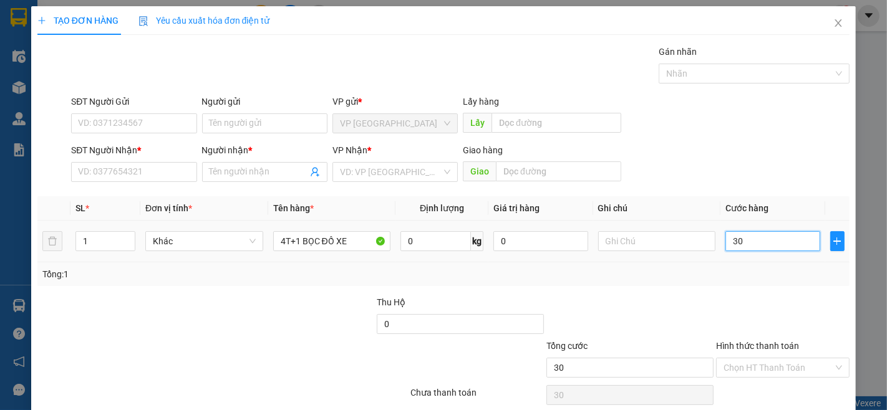
type input "300"
type input "3.000"
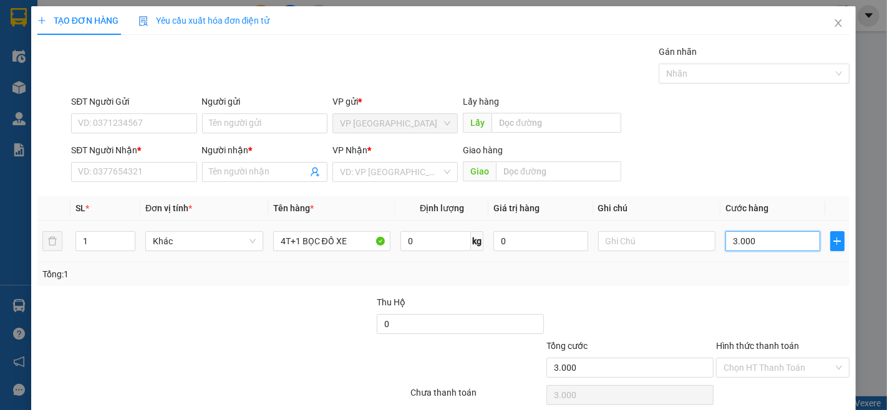
type input "30.000"
type input "300.000"
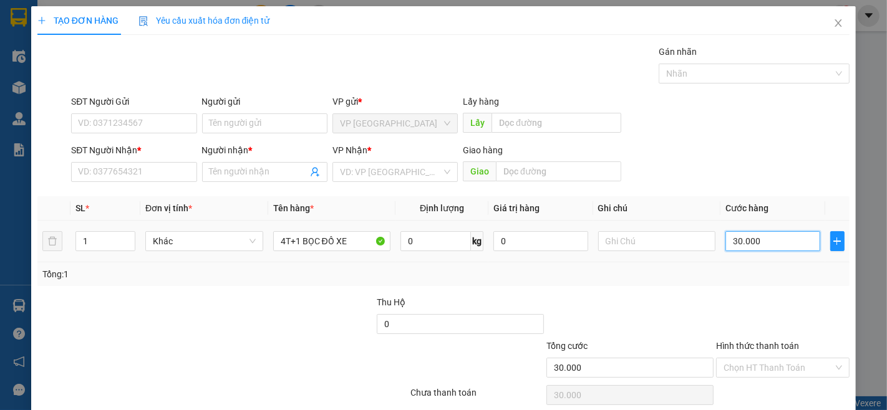
type input "300.000"
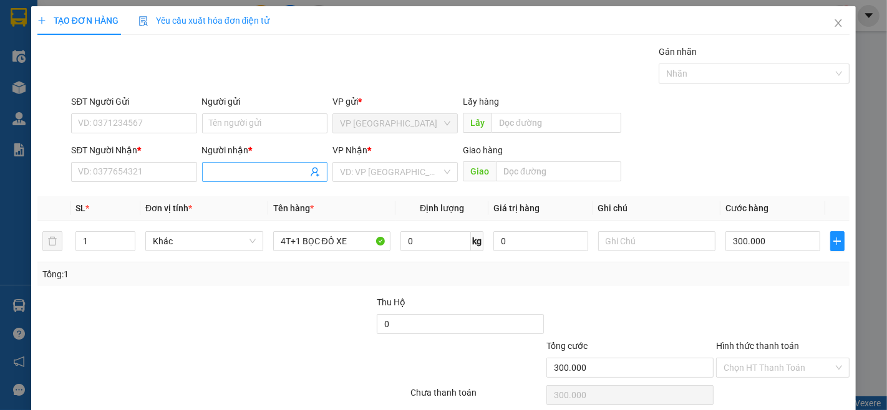
click at [210, 166] on input "Người nhận *" at bounding box center [258, 172] width 98 height 14
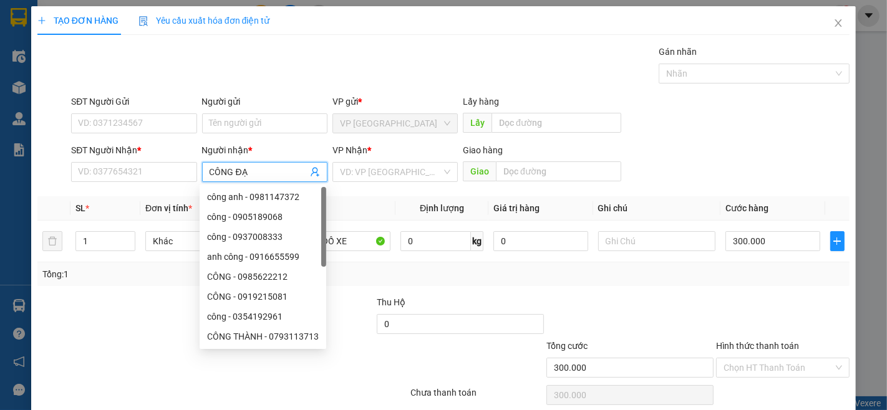
type input "[DEMOGRAPHIC_DATA]"
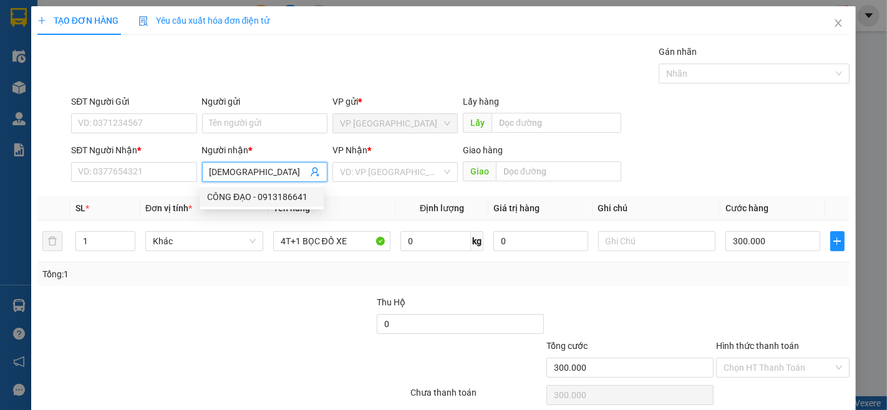
click at [233, 200] on div "CÔNG ĐẠO - 0913186641" at bounding box center [261, 197] width 109 height 14
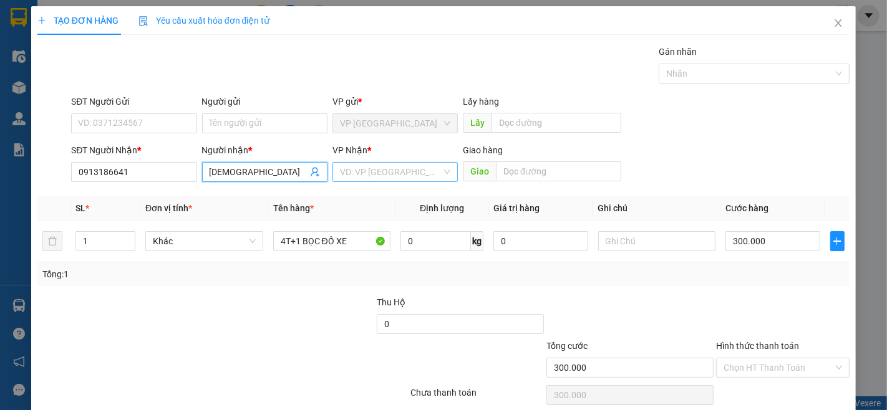
click at [402, 170] on input "search" at bounding box center [391, 172] width 102 height 19
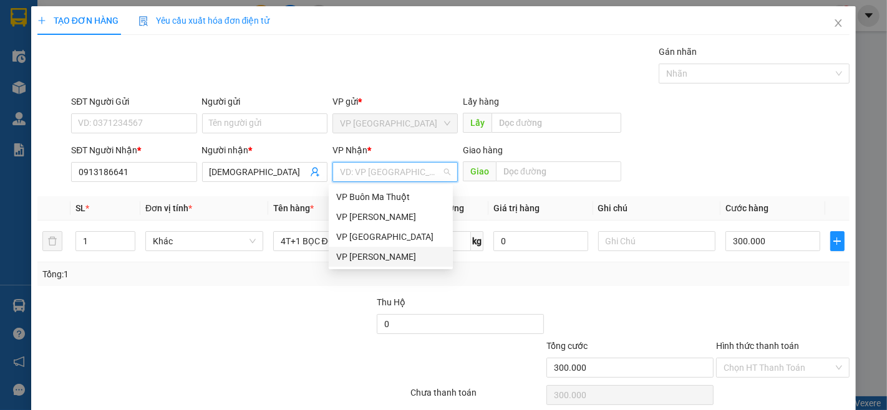
click at [374, 260] on div "VP [PERSON_NAME]" at bounding box center [390, 257] width 109 height 14
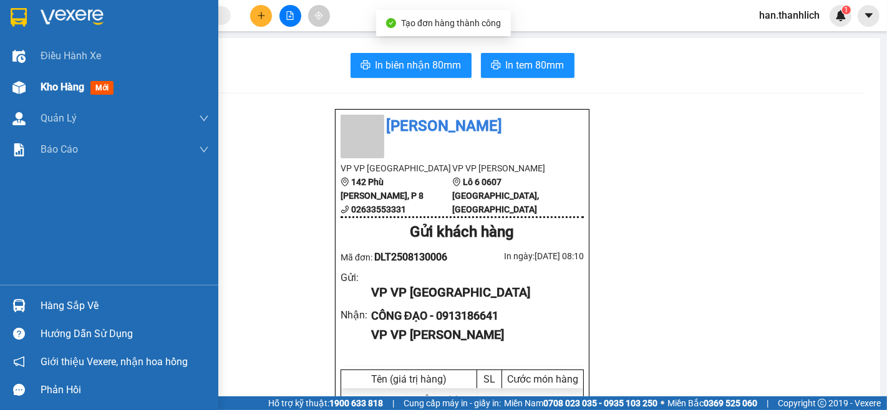
click at [38, 90] on div "Kho hàng mới" at bounding box center [109, 87] width 218 height 31
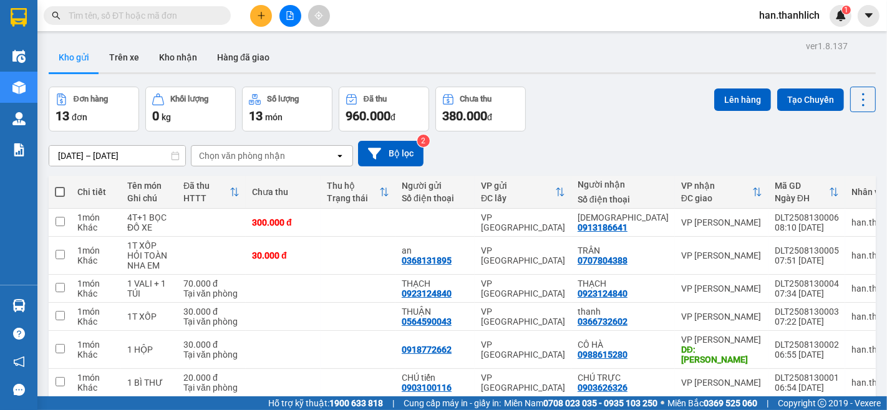
click at [59, 190] on span at bounding box center [60, 192] width 10 height 10
click at [60, 186] on input "checkbox" at bounding box center [60, 186] width 0 height 0
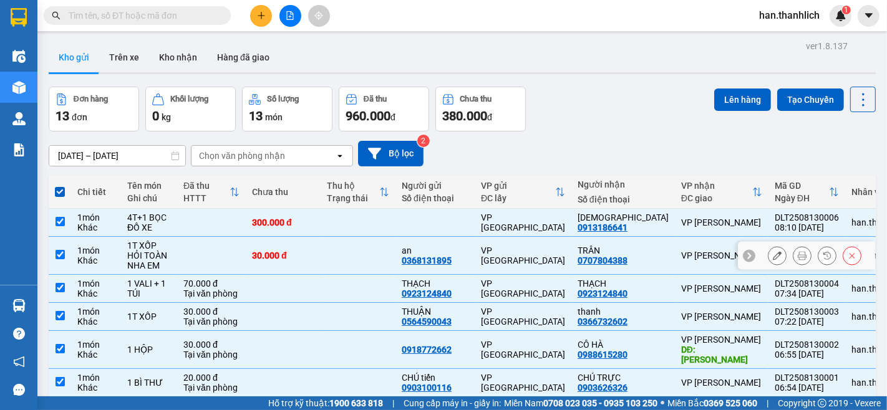
click at [797, 256] on icon at bounding box center [801, 255] width 9 height 9
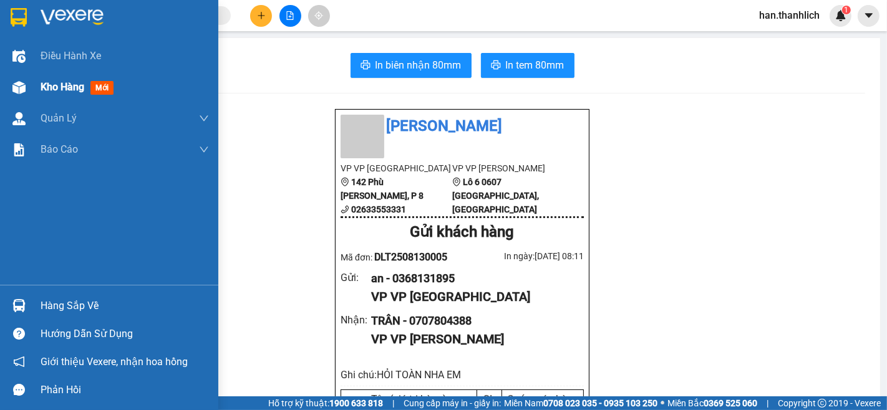
click at [23, 81] on img at bounding box center [18, 87] width 13 height 13
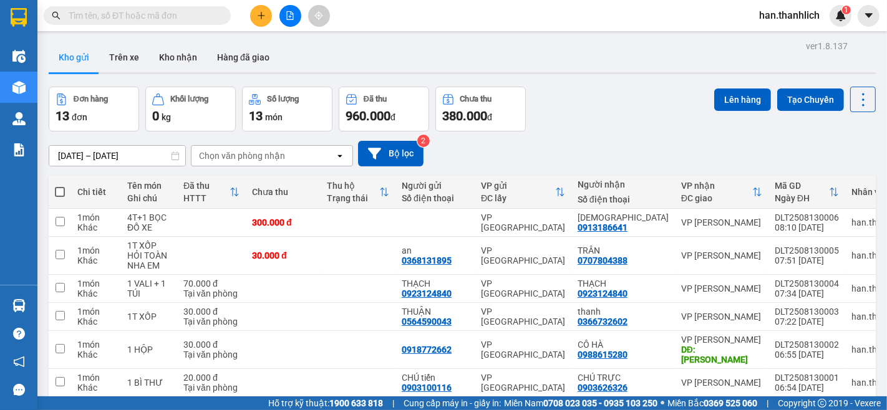
click at [59, 191] on span at bounding box center [60, 192] width 10 height 10
click at [60, 186] on input "checkbox" at bounding box center [60, 186] width 0 height 0
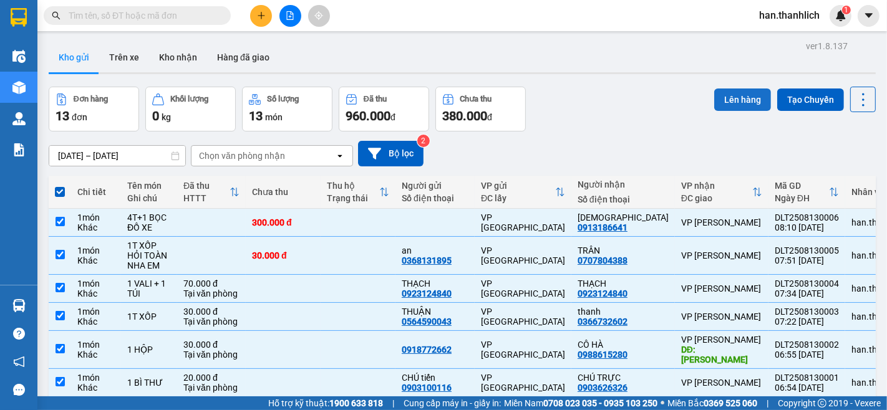
click at [736, 103] on button "Lên hàng" at bounding box center [742, 100] width 57 height 22
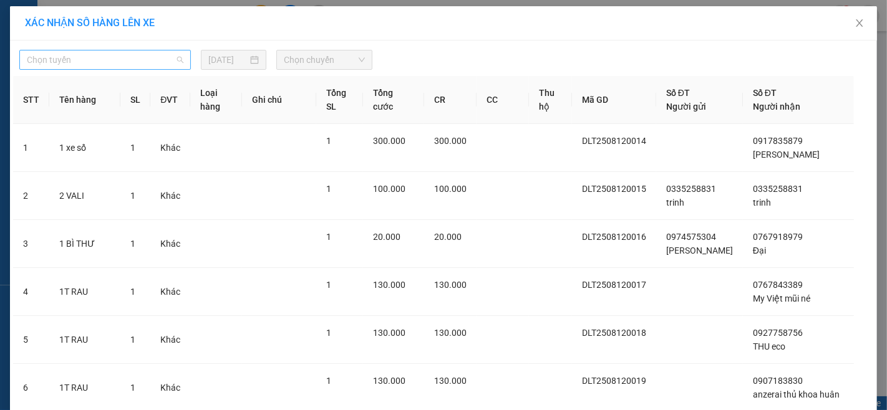
click at [145, 57] on span "Chọn tuyến" at bounding box center [105, 60] width 156 height 19
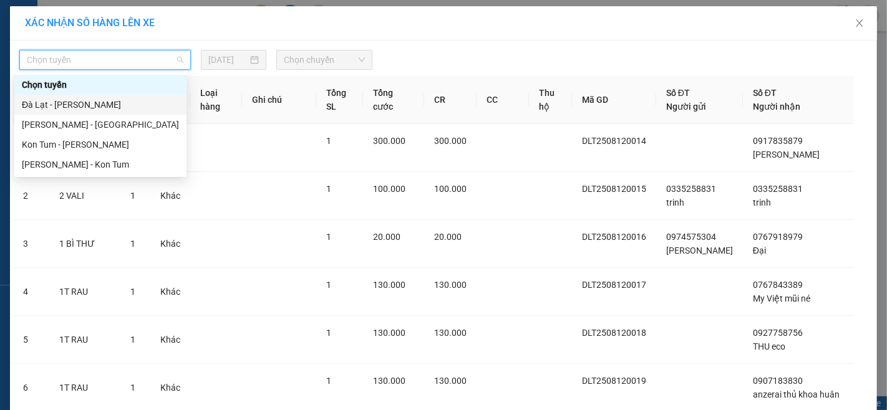
click at [120, 107] on div "Đà Lạt - [PERSON_NAME]" at bounding box center [100, 105] width 157 height 14
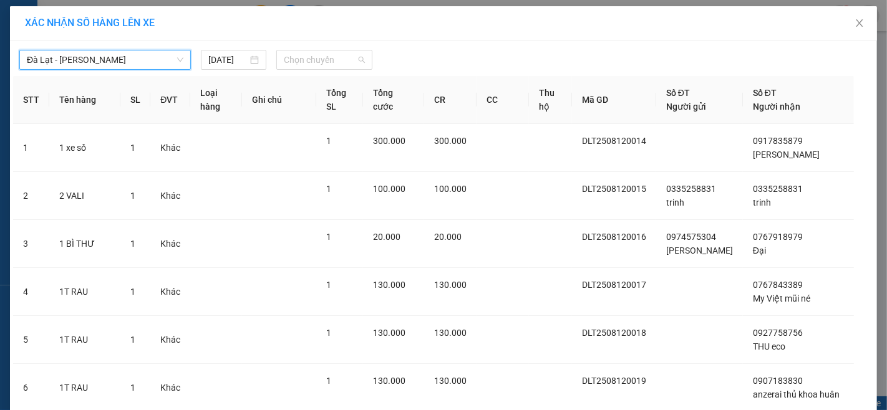
drag, startPoint x: 339, startPoint y: 57, endPoint x: 334, endPoint y: 80, distance: 23.5
click at [339, 57] on span "Chọn chuyến" at bounding box center [324, 60] width 81 height 19
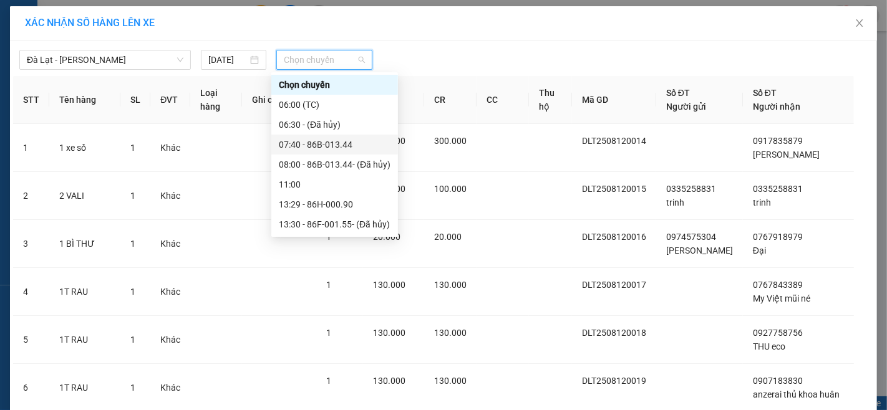
click at [330, 141] on div "07:40 - 86B-013.44" at bounding box center [335, 145] width 112 height 14
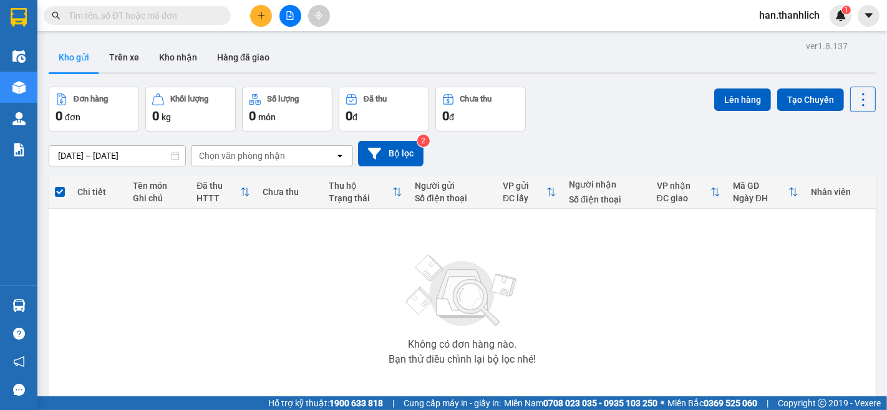
click at [266, 7] on button at bounding box center [261, 16] width 22 height 22
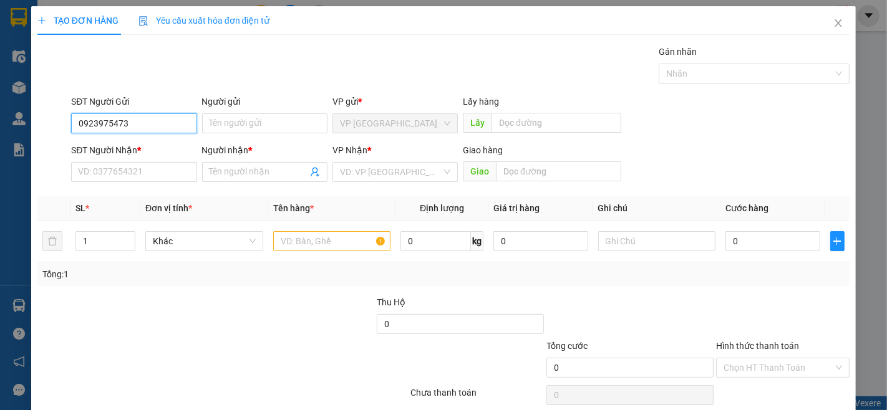
drag, startPoint x: 160, startPoint y: 123, endPoint x: 0, endPoint y: 141, distance: 160.6
click at [0, 141] on div "TẠO ĐƠN HÀNG Yêu cầu xuất hóa đơn điện tử Transit Pickup Surcharge Ids Transit …" at bounding box center [443, 205] width 887 height 410
type input "0923975473"
click at [130, 178] on input "SĐT Người Nhận *" at bounding box center [133, 172] width 125 height 20
paste input "0923975473"
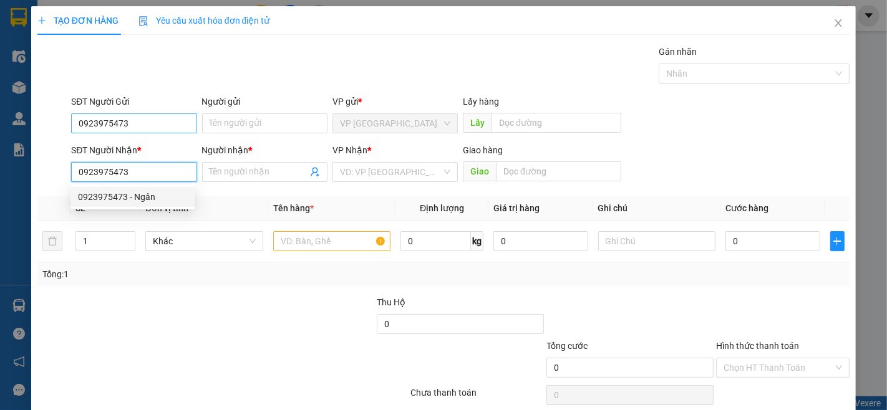
type input "0923975473"
click at [96, 122] on input "0923975473" at bounding box center [133, 123] width 125 height 20
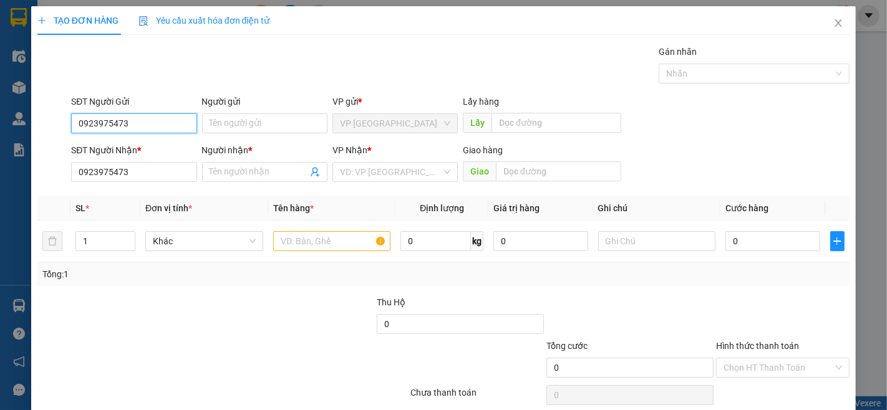
click at [109, 125] on input "0923975473" at bounding box center [133, 123] width 125 height 20
click at [145, 162] on input "0923975473" at bounding box center [133, 172] width 125 height 20
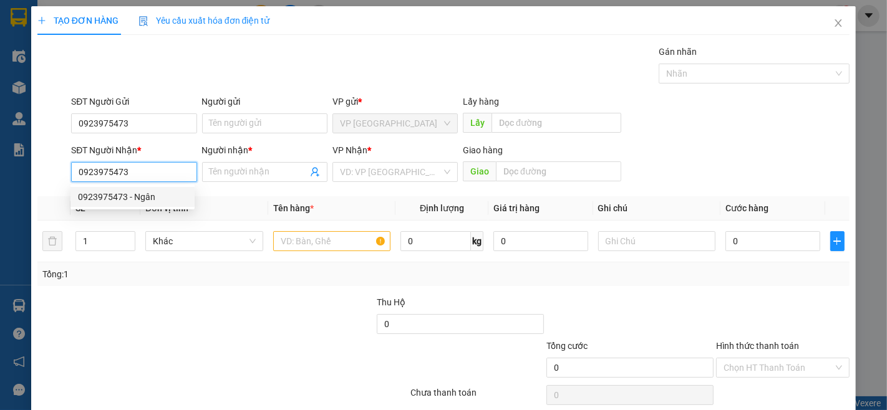
click at [148, 171] on input "0923975473" at bounding box center [133, 172] width 125 height 20
click at [155, 202] on div "0923975473 - Ngân" at bounding box center [132, 197] width 109 height 14
type input "Ngân"
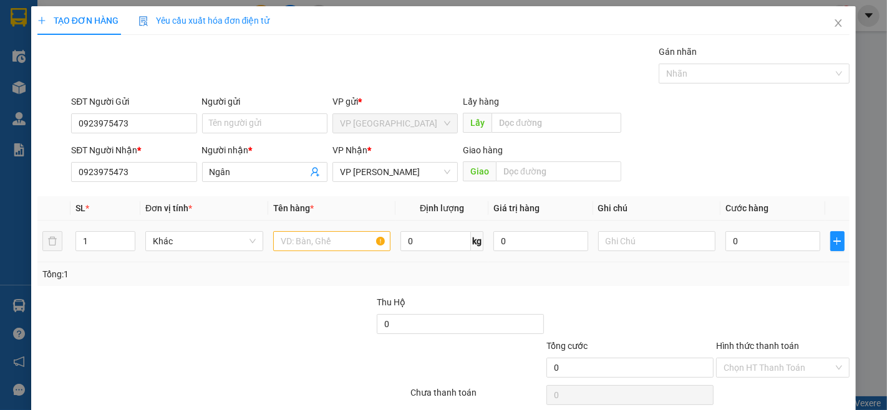
click at [344, 229] on div at bounding box center [332, 241] width 118 height 25
click at [343, 231] on input "text" at bounding box center [332, 241] width 118 height 20
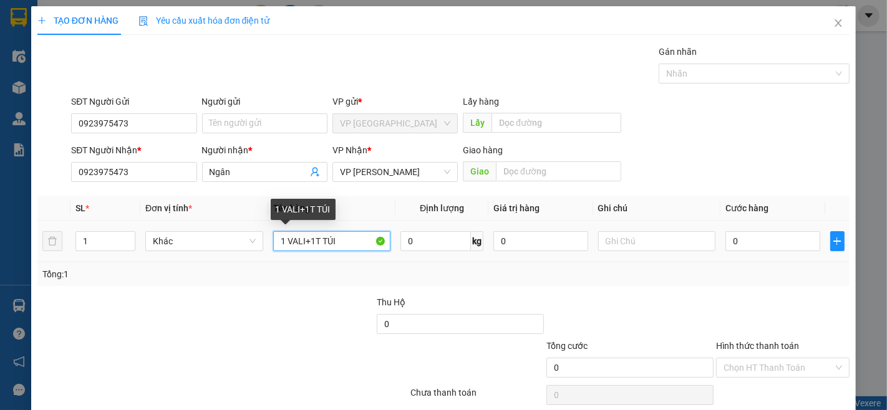
drag, startPoint x: 318, startPoint y: 188, endPoint x: 324, endPoint y: 229, distance: 41.6
click at [317, 231] on input "1 VALI+1T TÚI" at bounding box center [332, 241] width 118 height 20
type input "1 VALI+1 TÚI"
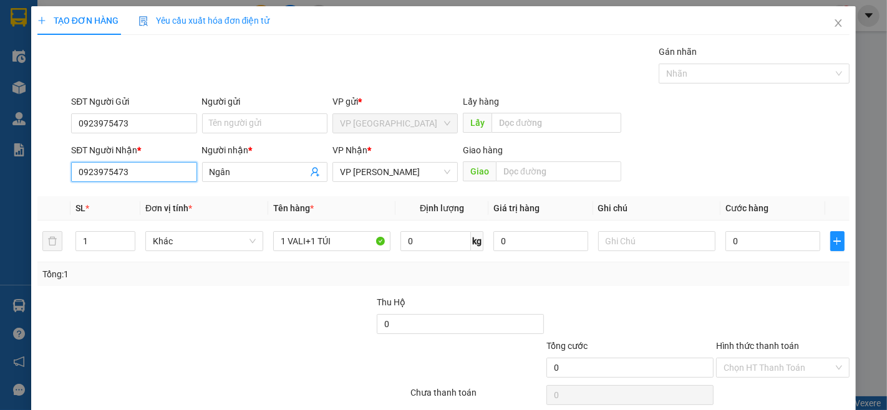
drag, startPoint x: 44, startPoint y: 118, endPoint x: 21, endPoint y: 113, distance: 23.6
click at [21, 113] on div "TẠO ĐƠN HÀNG Yêu cầu xuất hóa đơn điện tử Transit Pickup Surcharge Ids Transit …" at bounding box center [443, 205] width 887 height 410
drag, startPoint x: 253, startPoint y: 285, endPoint x: 353, endPoint y: 234, distance: 111.8
click at [267, 296] on div at bounding box center [291, 318] width 170 height 44
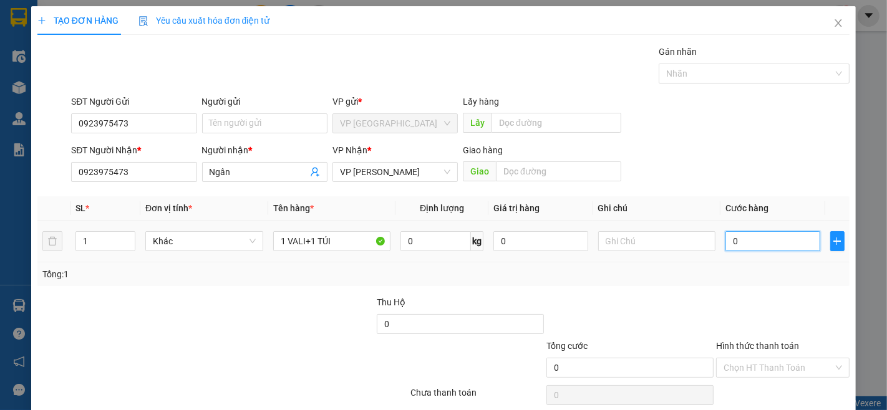
click at [728, 231] on input "0" at bounding box center [772, 241] width 94 height 20
type input "8"
type input "80"
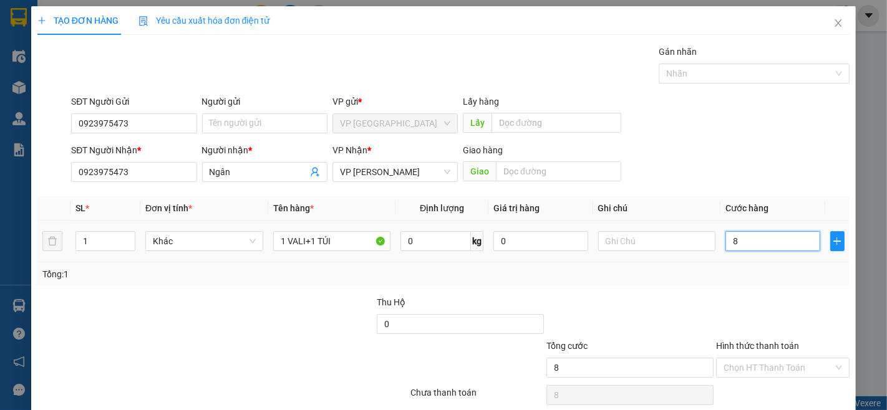
type input "80"
type input "800"
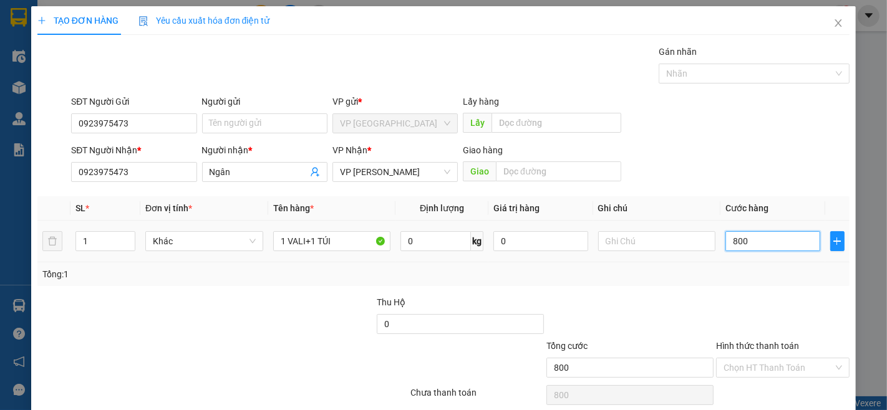
type input "8.000"
type input "80.000"
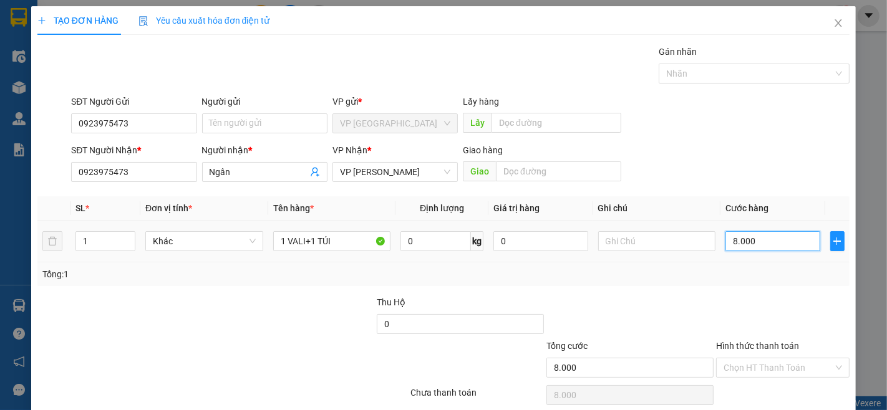
type input "80.000"
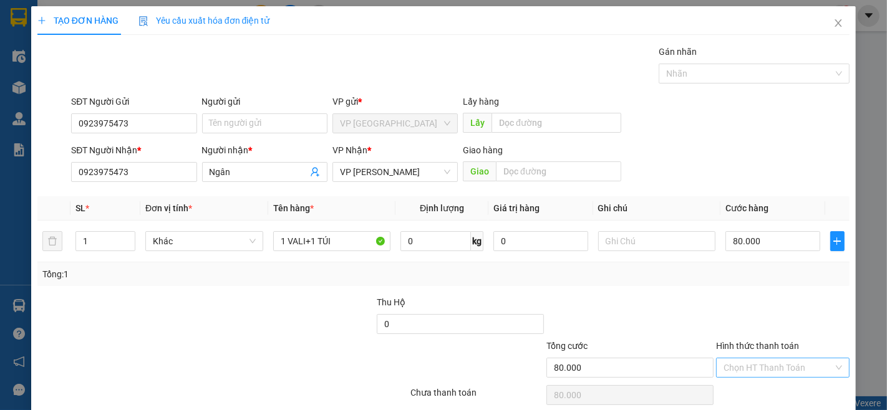
click at [770, 358] on input "Hình thức thanh toán" at bounding box center [778, 367] width 110 height 19
click at [766, 386] on div "Tại văn phòng" at bounding box center [774, 393] width 117 height 14
type input "0"
click at [809, 389] on div "TẠO ĐƠN HÀNG Yêu cầu xuất hóa đơn điện tử Transit Pickup Surcharge Ids Transit …" at bounding box center [443, 226] width 824 height 440
drag, startPoint x: 786, startPoint y: 378, endPoint x: 783, endPoint y: 371, distance: 7.3
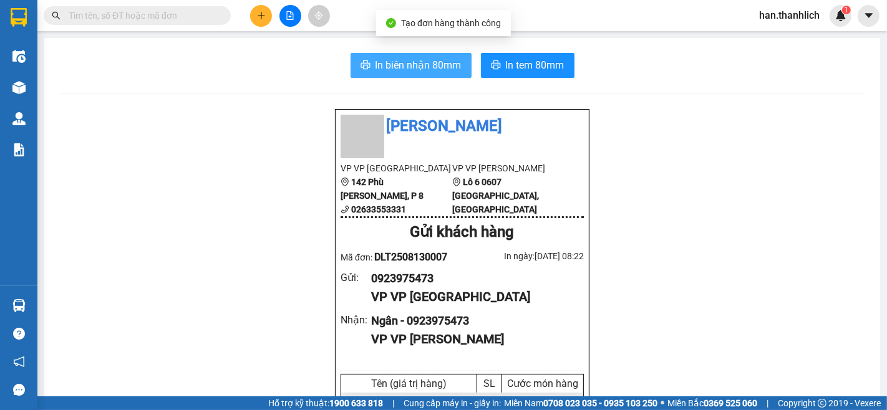
click at [413, 66] on span "In biên nhận 80mm" at bounding box center [418, 65] width 86 height 16
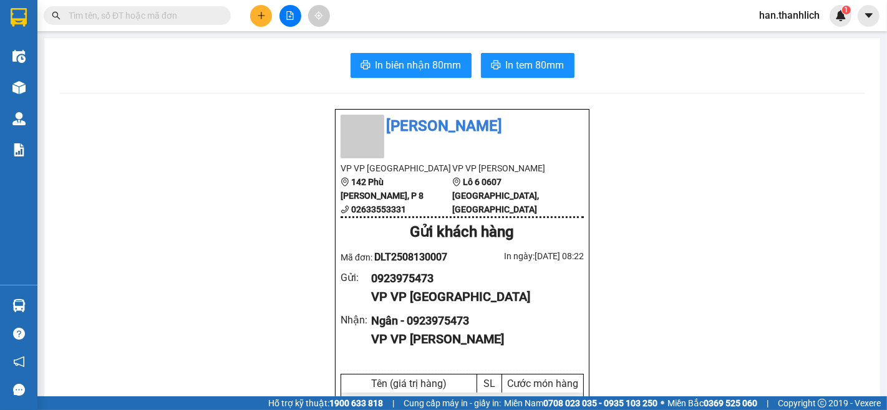
click at [513, 61] on span "In tem 80mm" at bounding box center [535, 65] width 59 height 16
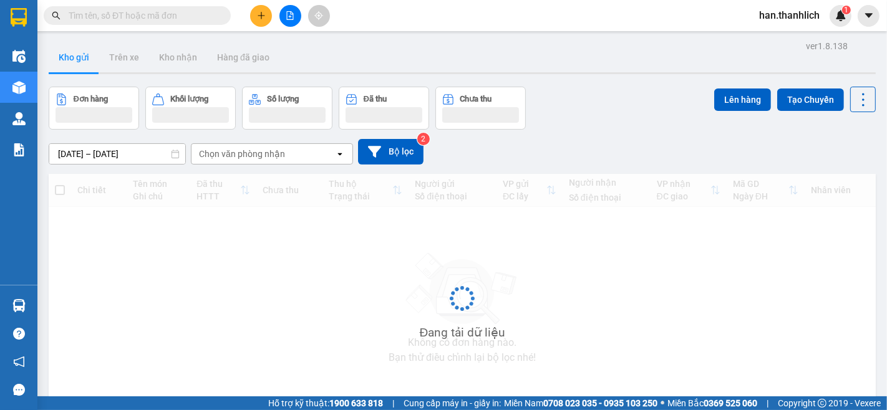
click at [165, 19] on input "text" at bounding box center [142, 16] width 147 height 14
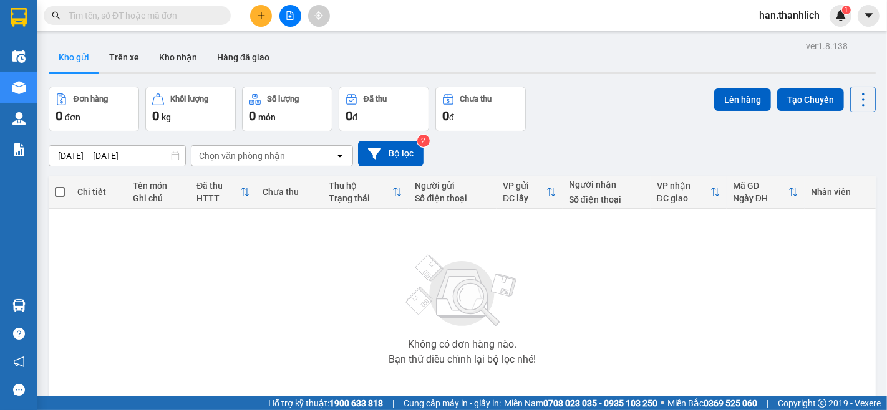
paste input "0923975473"
type input "0923975473"
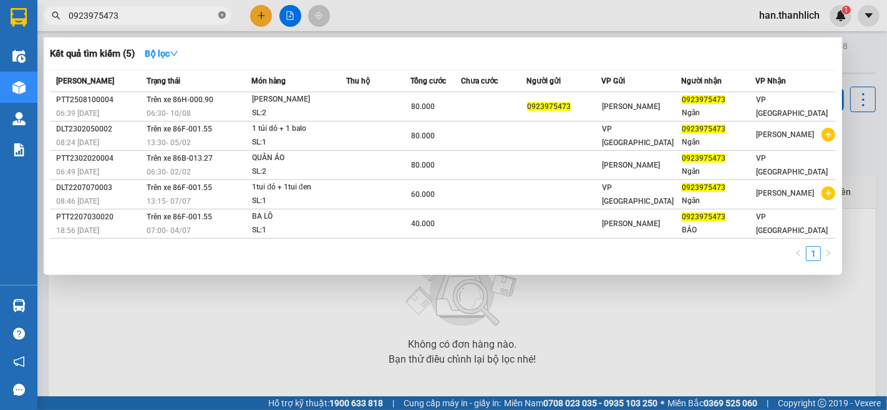
click at [221, 14] on icon "close-circle" at bounding box center [221, 14] width 7 height 7
